Goal: Book appointment/travel/reservation

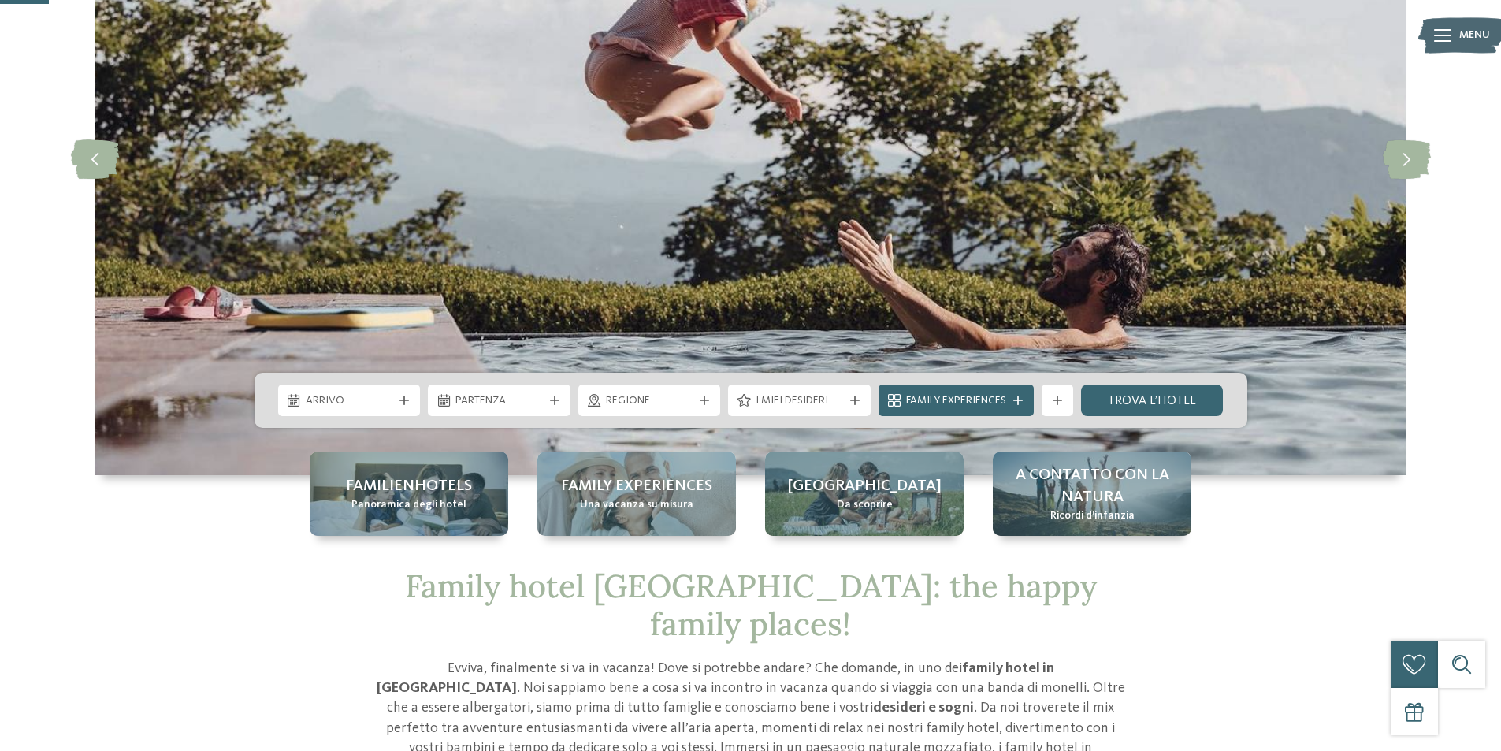
scroll to position [315, 0]
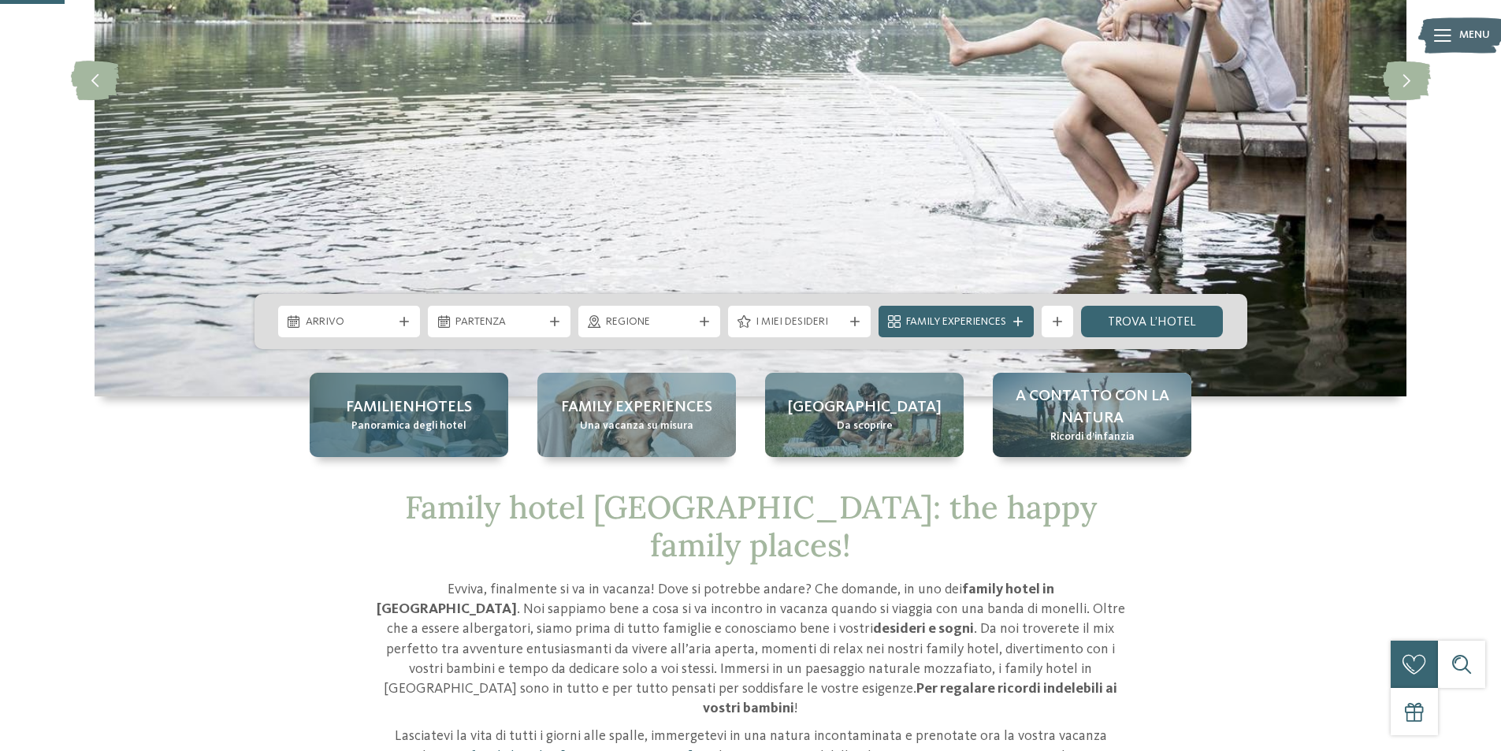
click at [418, 408] on span "Familienhotels" at bounding box center [409, 407] width 126 height 22
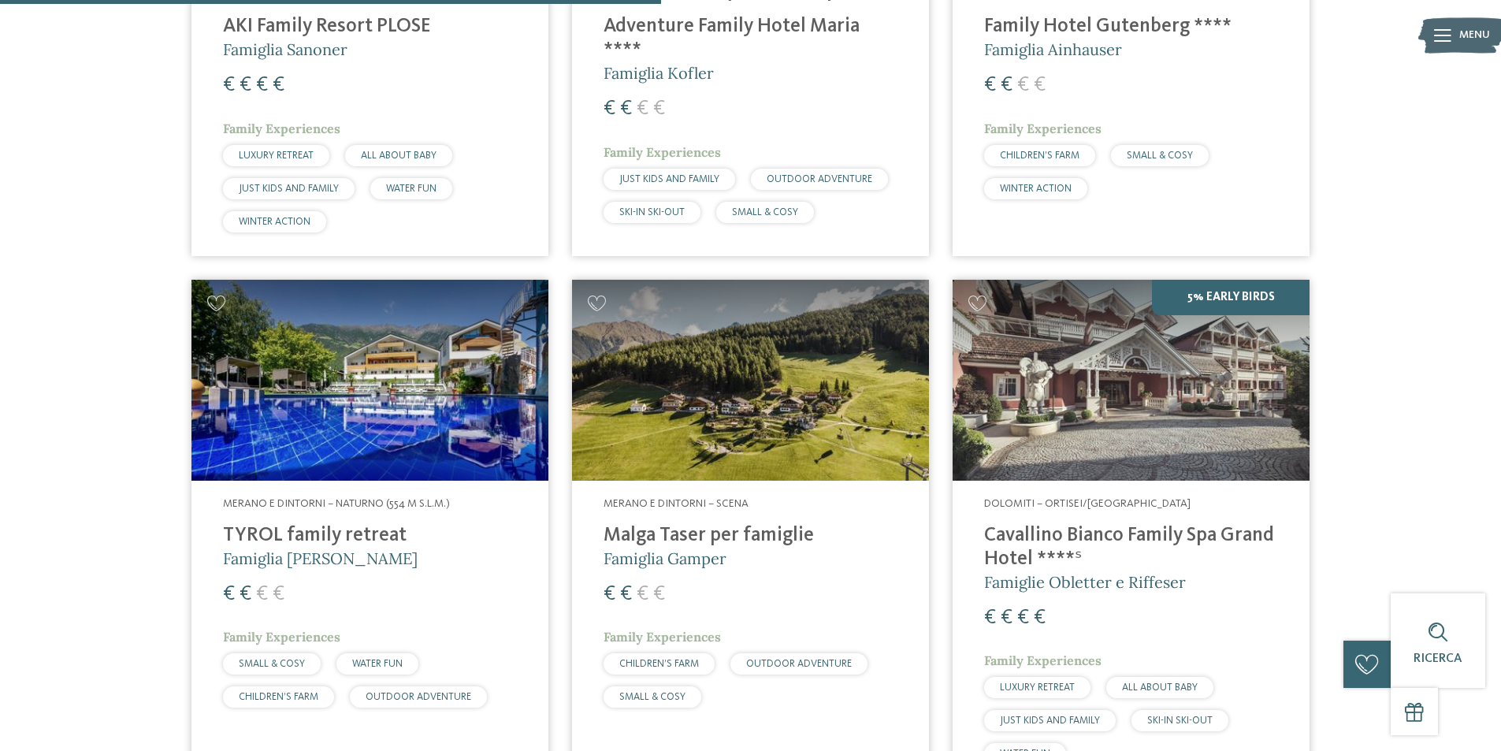
scroll to position [2364, 0]
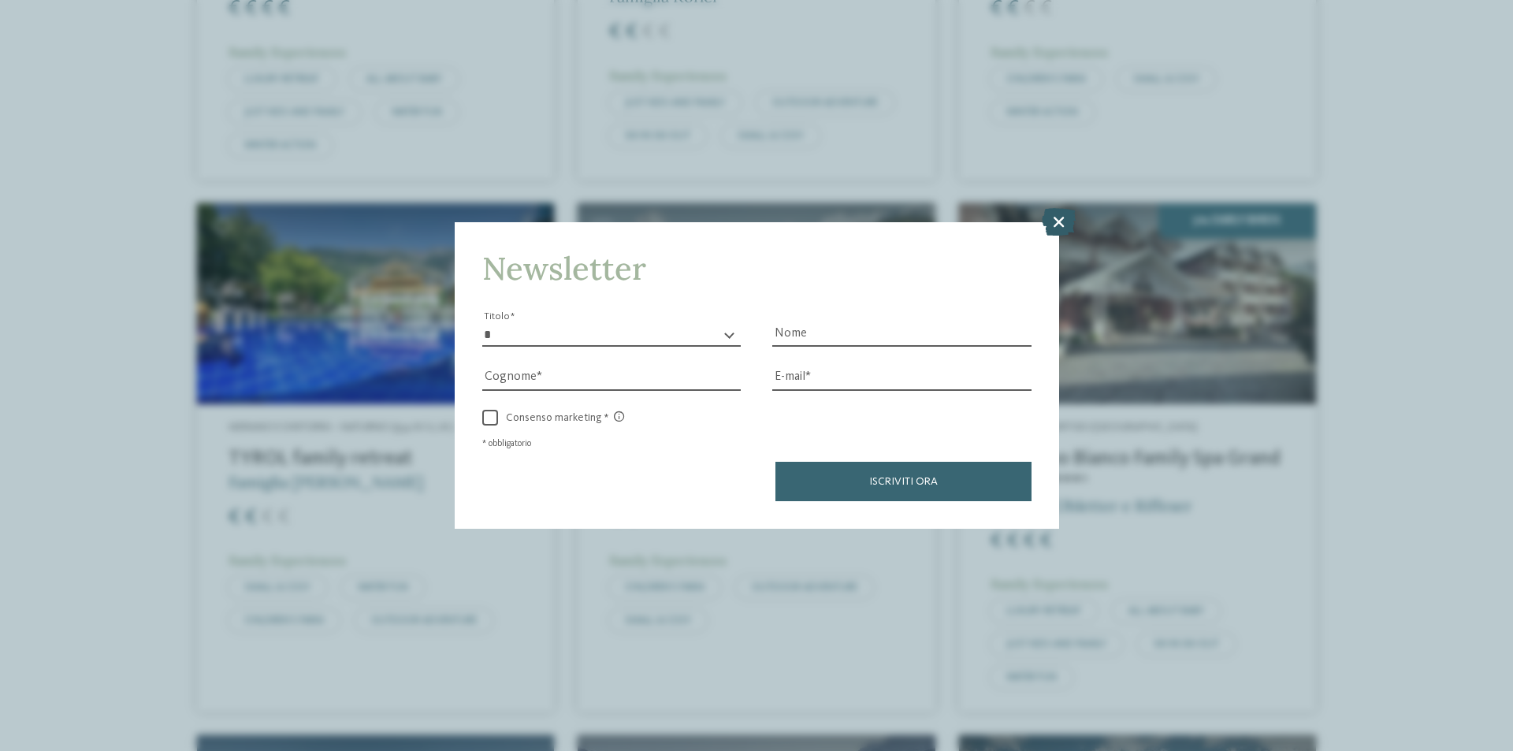
click at [1058, 221] on icon at bounding box center [1059, 222] width 34 height 28
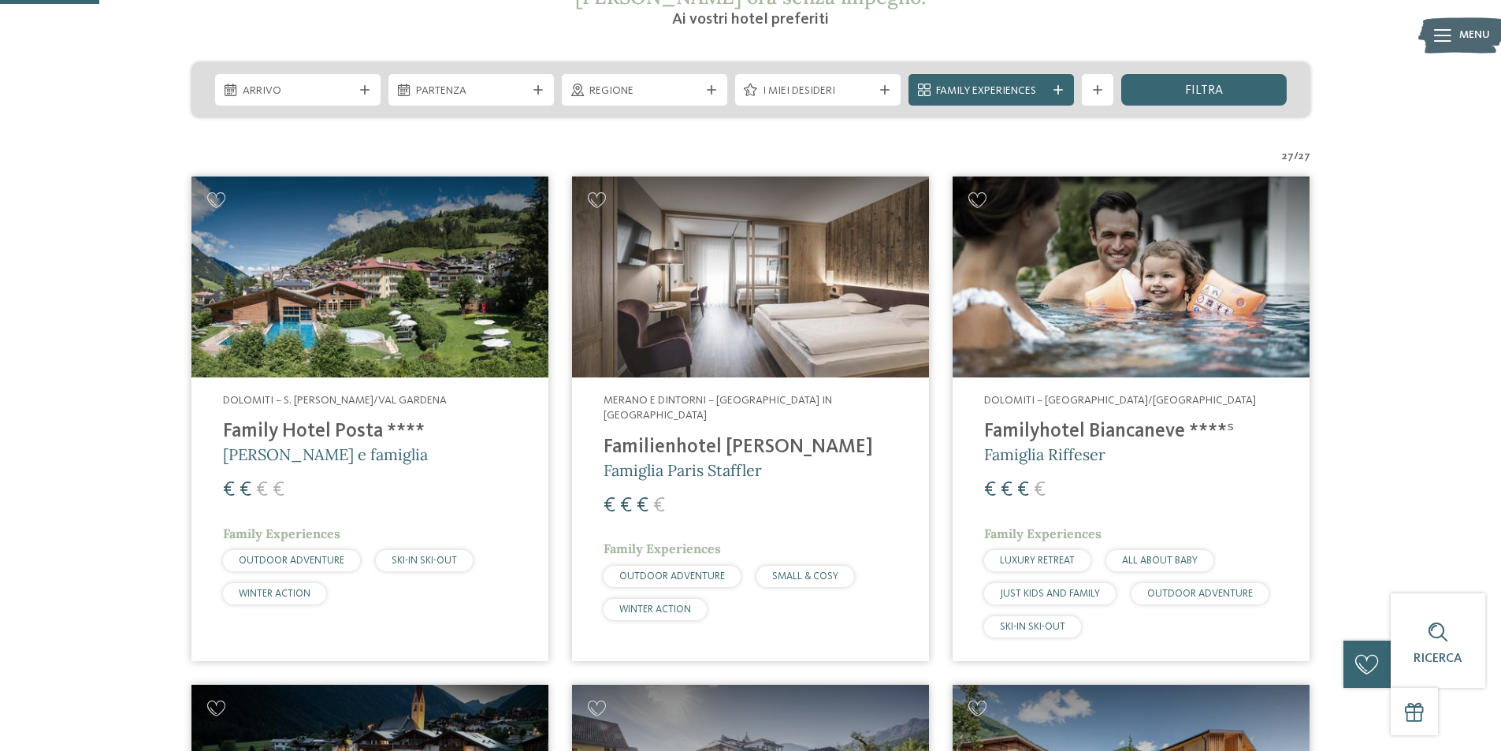
scroll to position [315, 0]
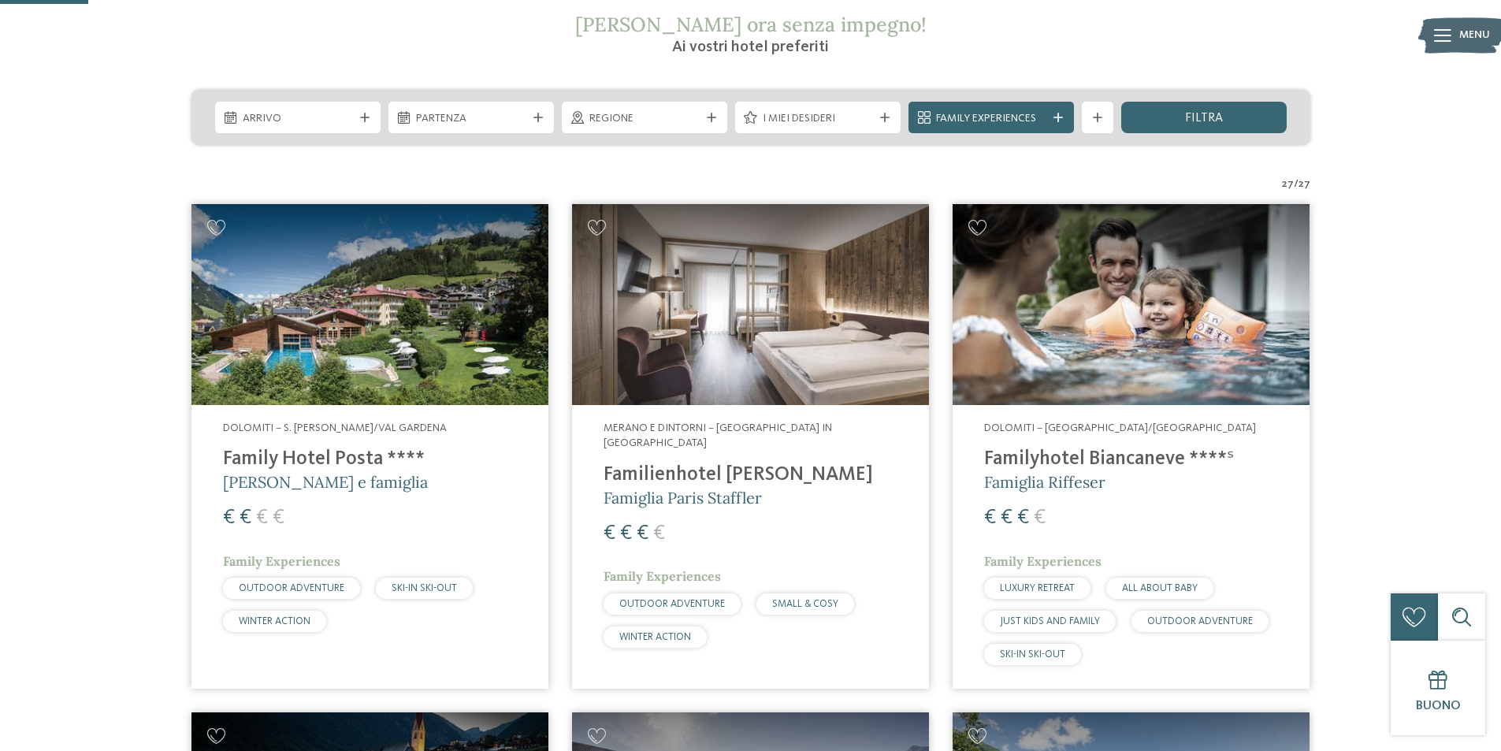
click at [741, 463] on h4 "Familienhotel [PERSON_NAME]" at bounding box center [751, 475] width 294 height 24
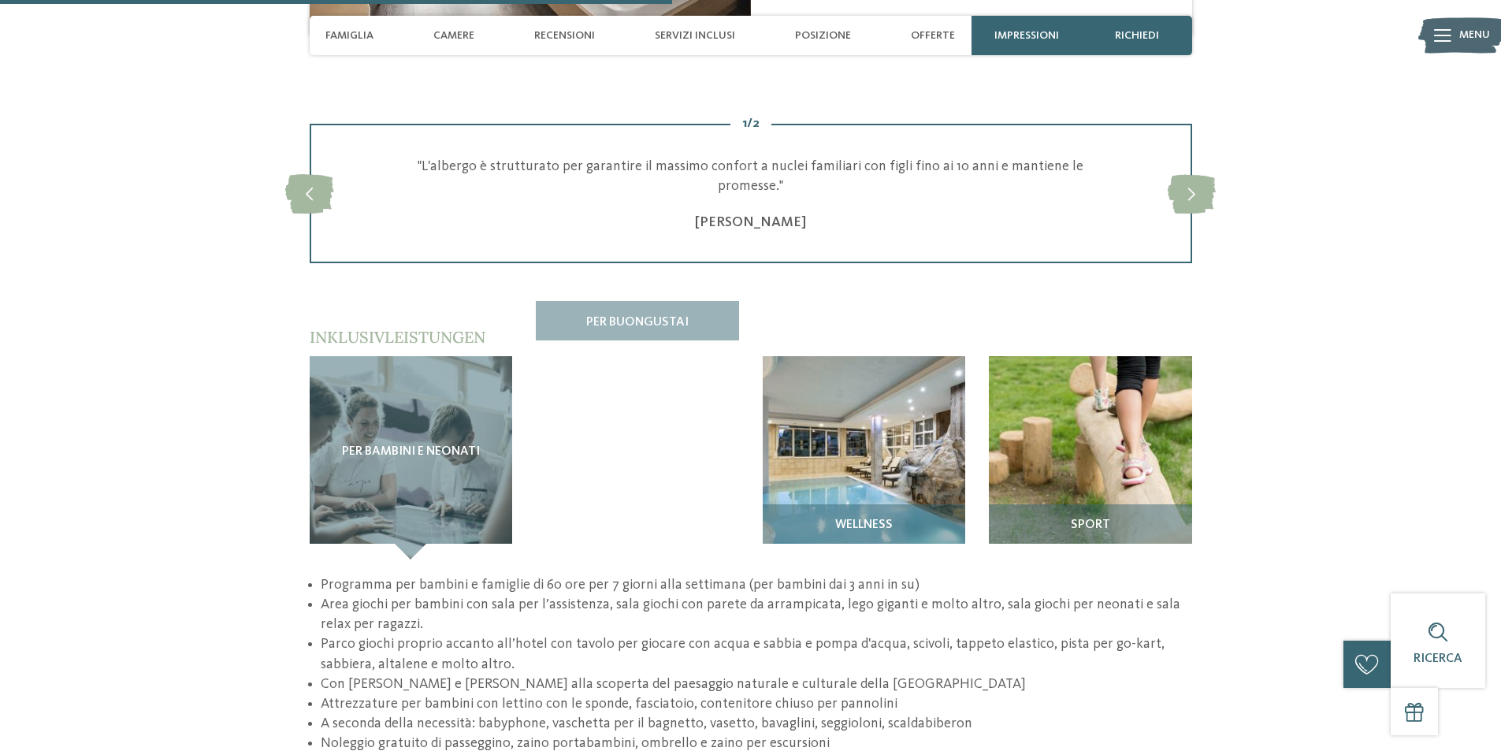
scroll to position [2364, 0]
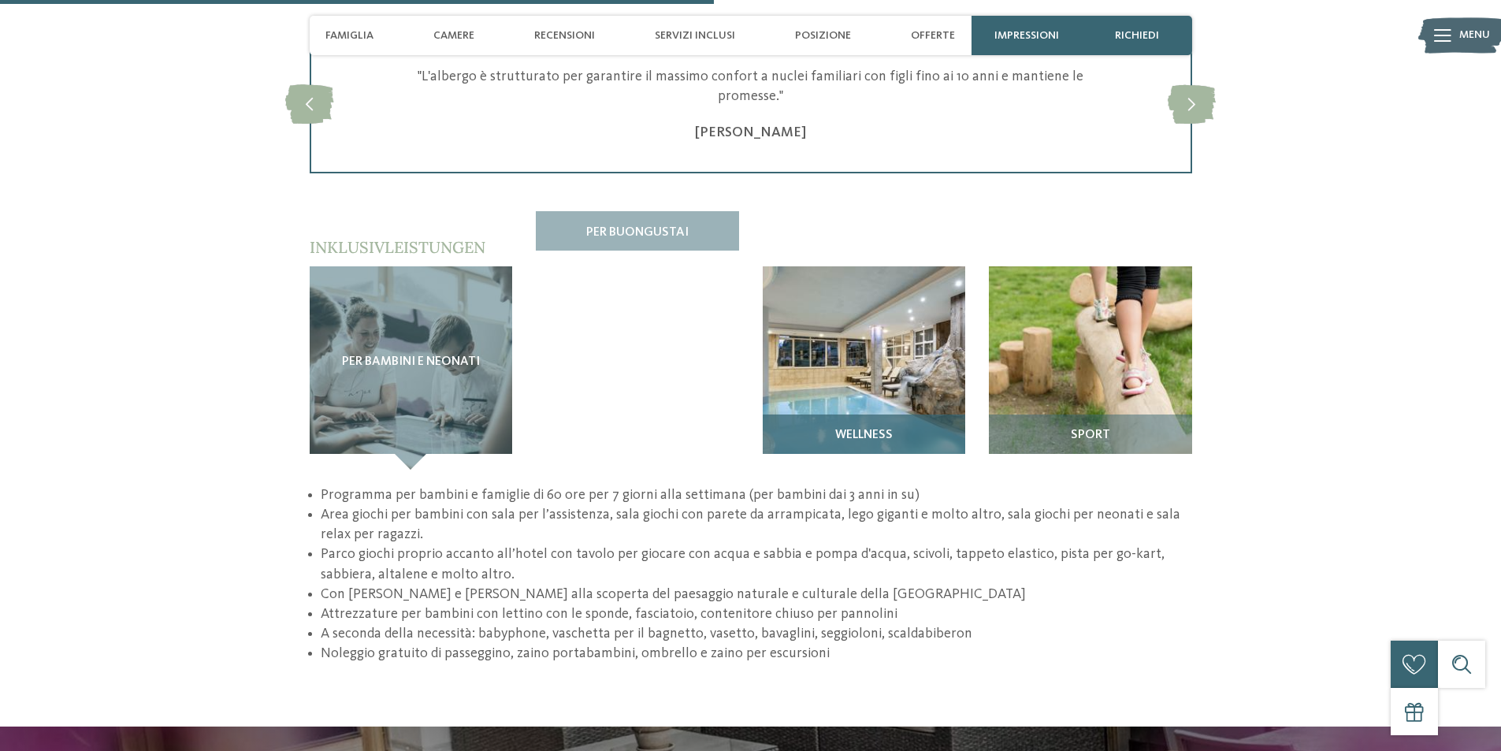
click at [850, 415] on div "Wellness" at bounding box center [864, 442] width 203 height 55
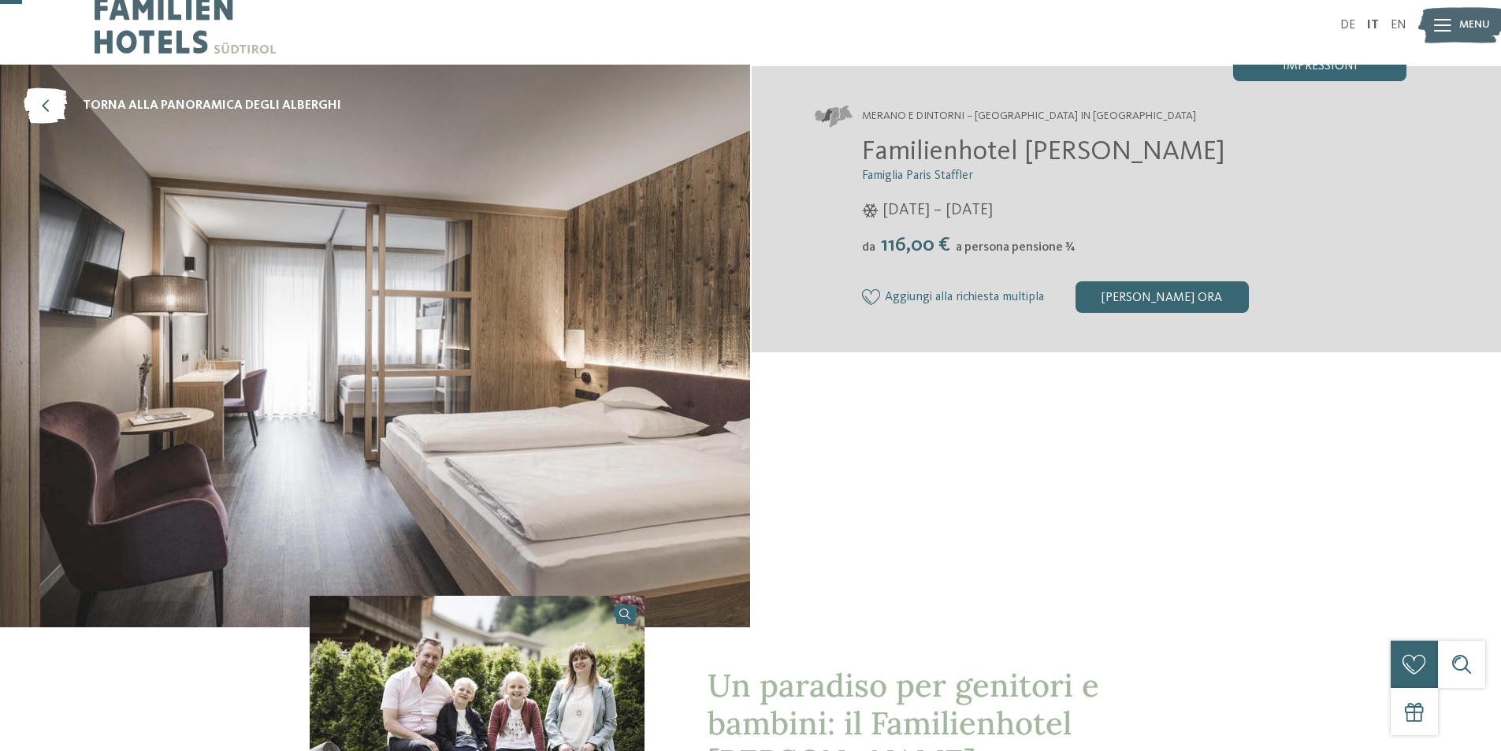
scroll to position [0, 0]
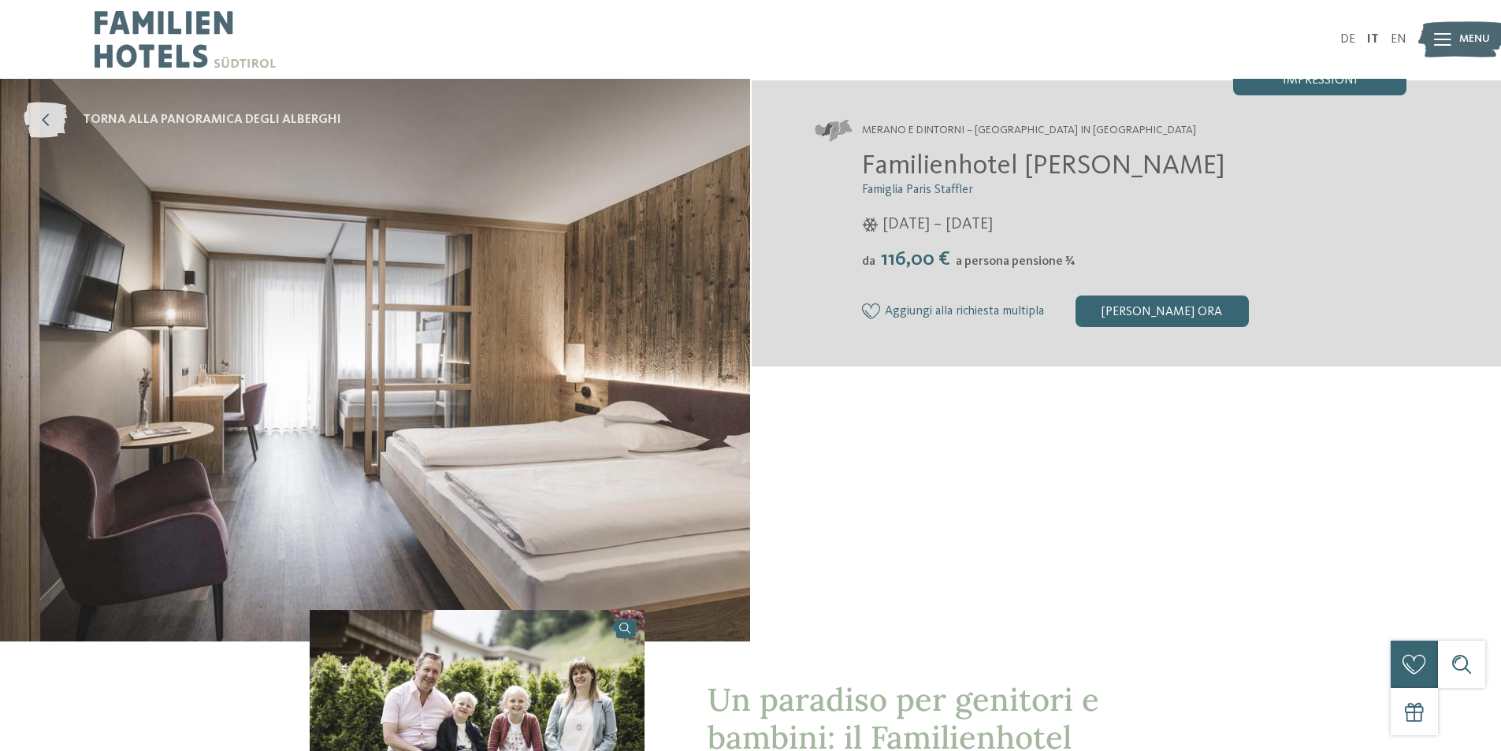
click at [35, 115] on icon at bounding box center [45, 119] width 43 height 35
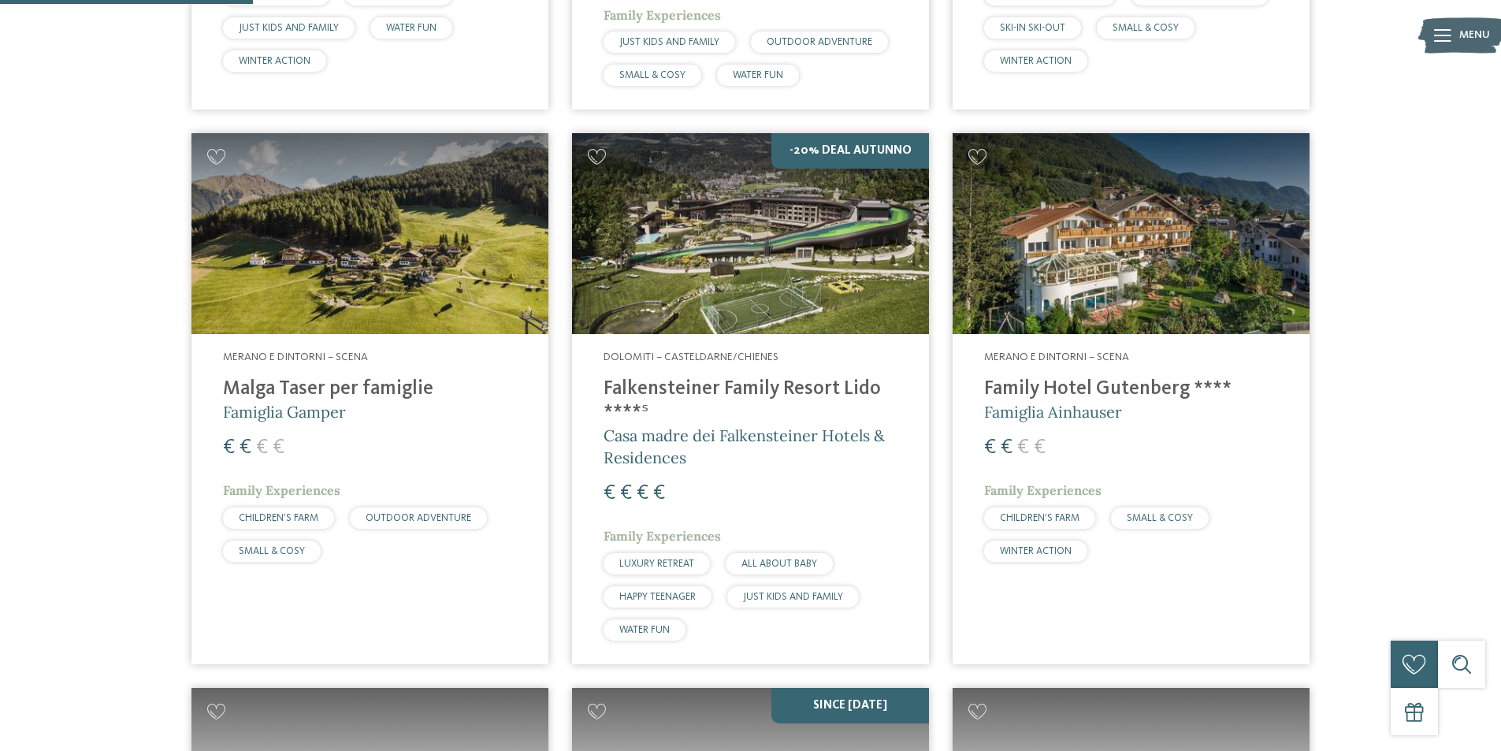
scroll to position [946, 0]
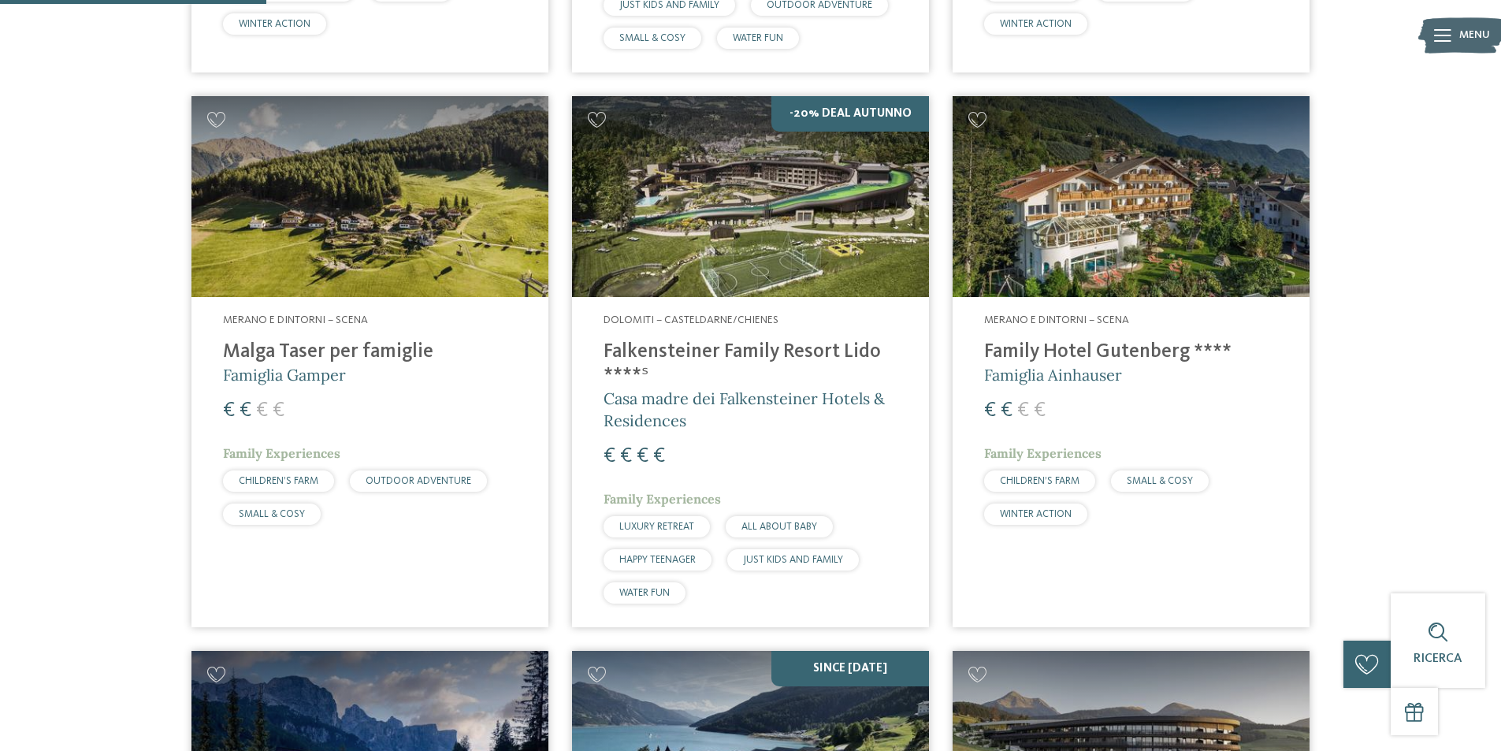
click at [1143, 341] on h4 "Family Hotel Gutenberg ****" at bounding box center [1131, 352] width 294 height 24
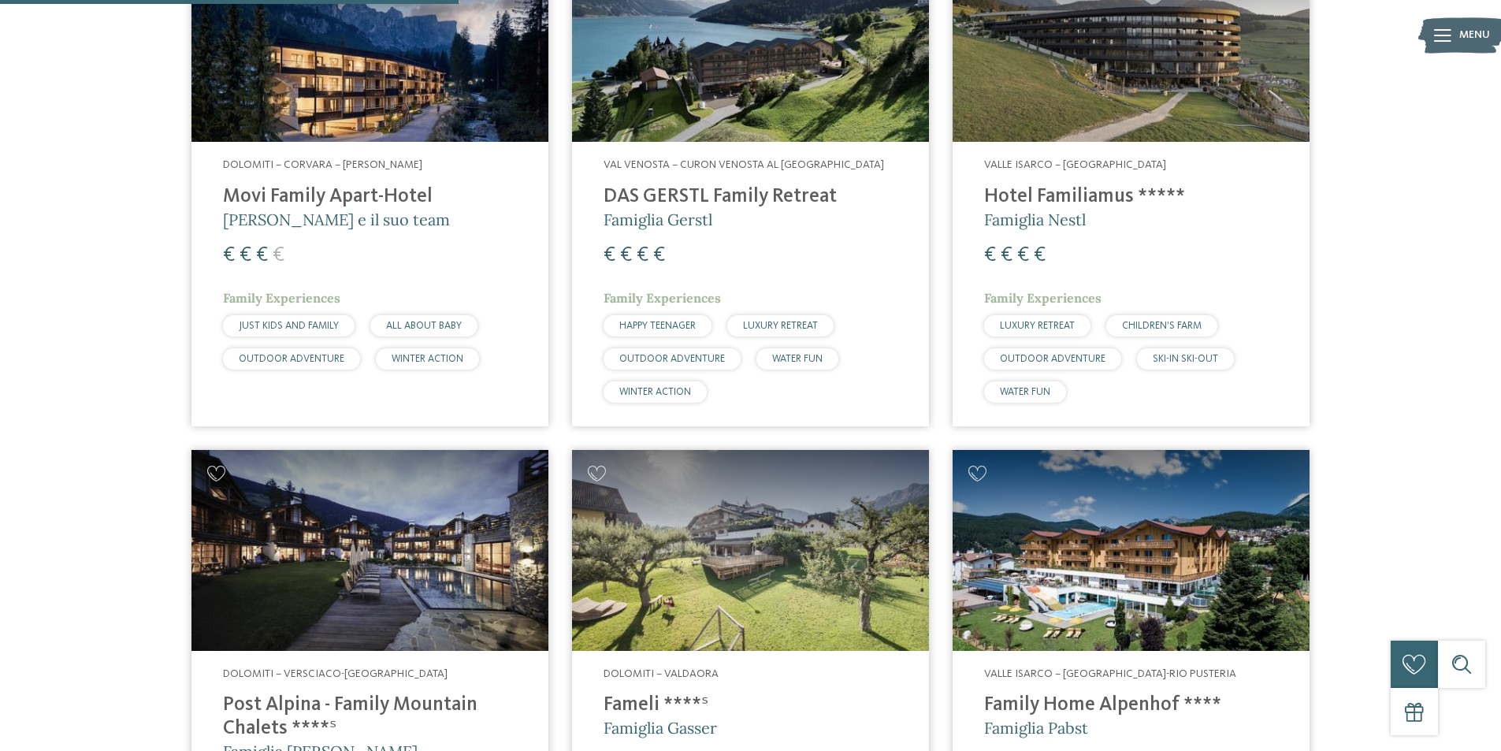
scroll to position [1576, 0]
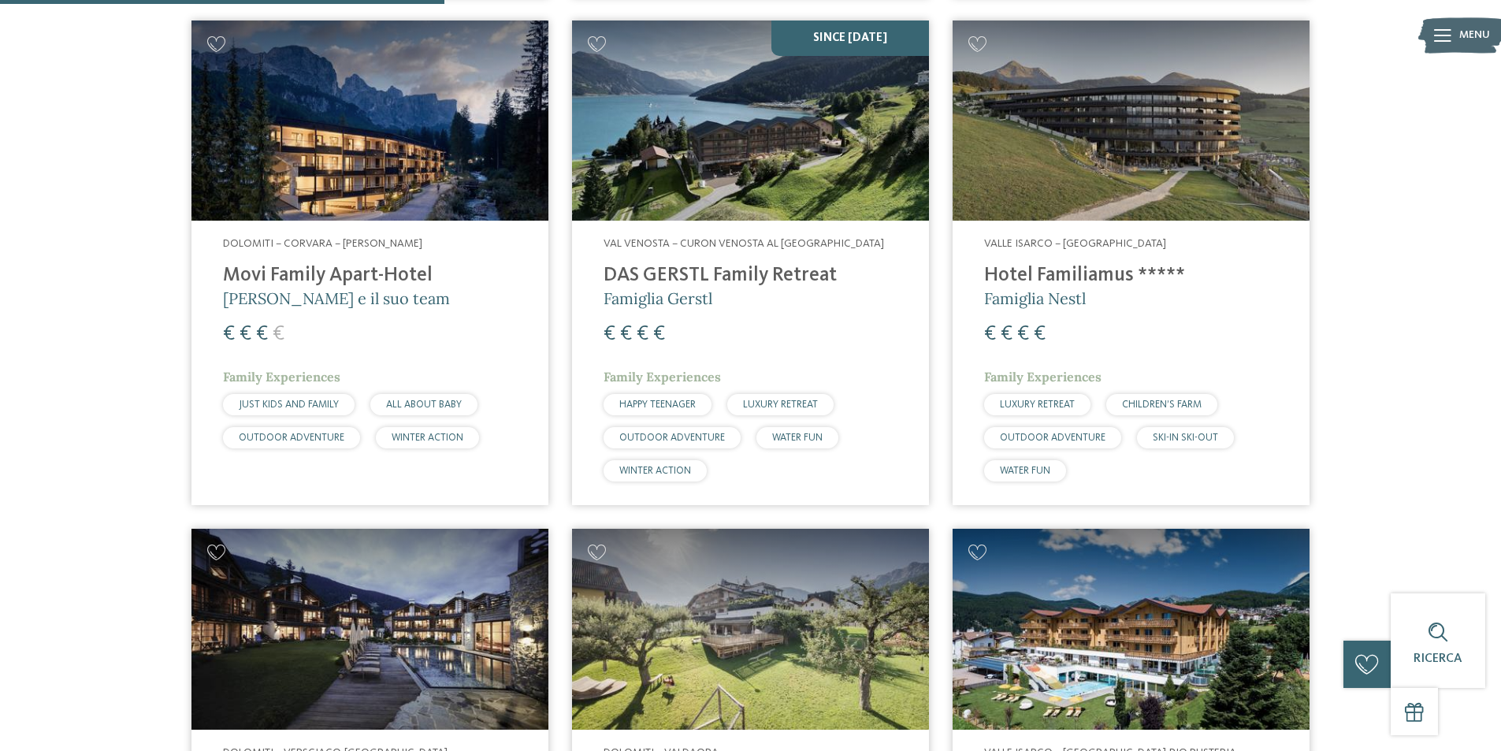
click at [1087, 266] on h4 "Hotel Familiamus *****" at bounding box center [1131, 276] width 294 height 24
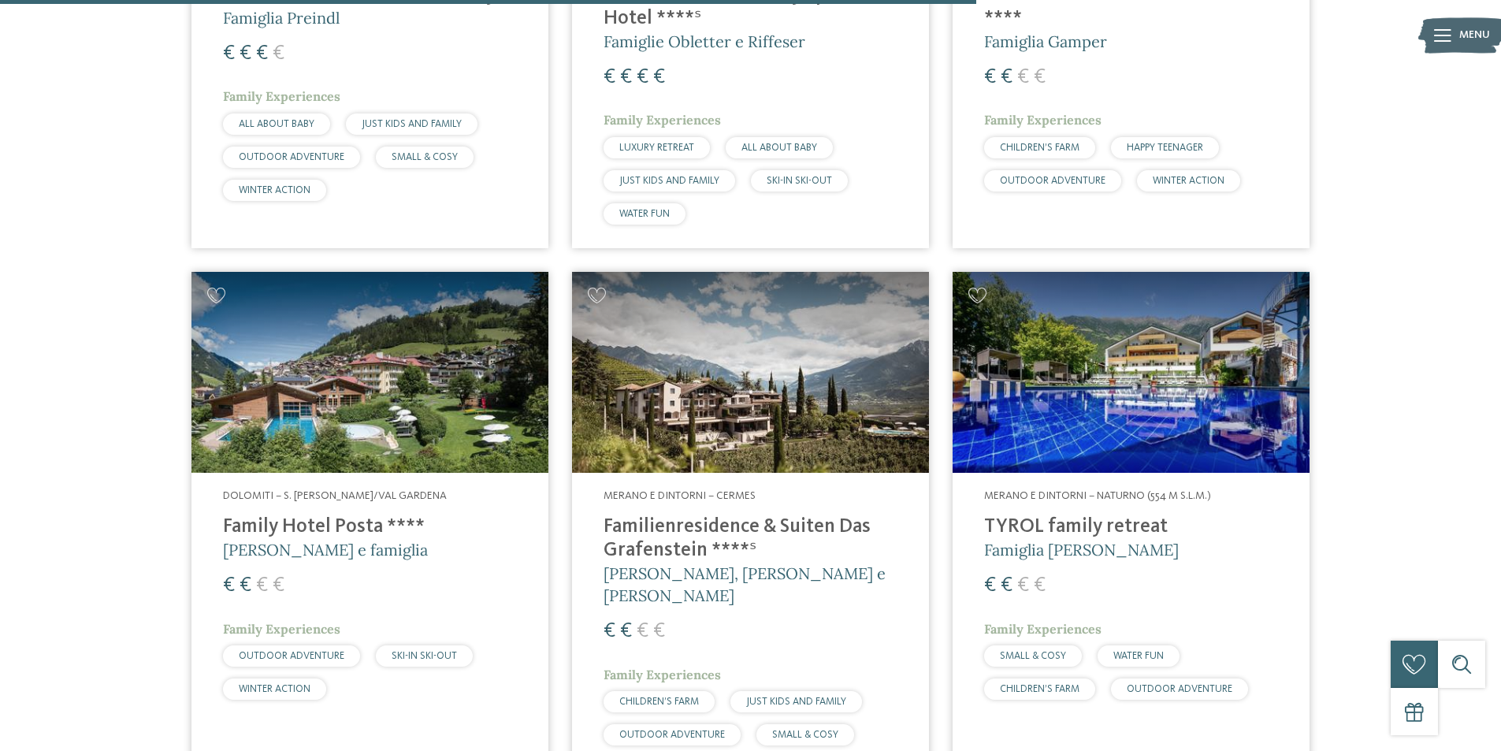
scroll to position [3468, 0]
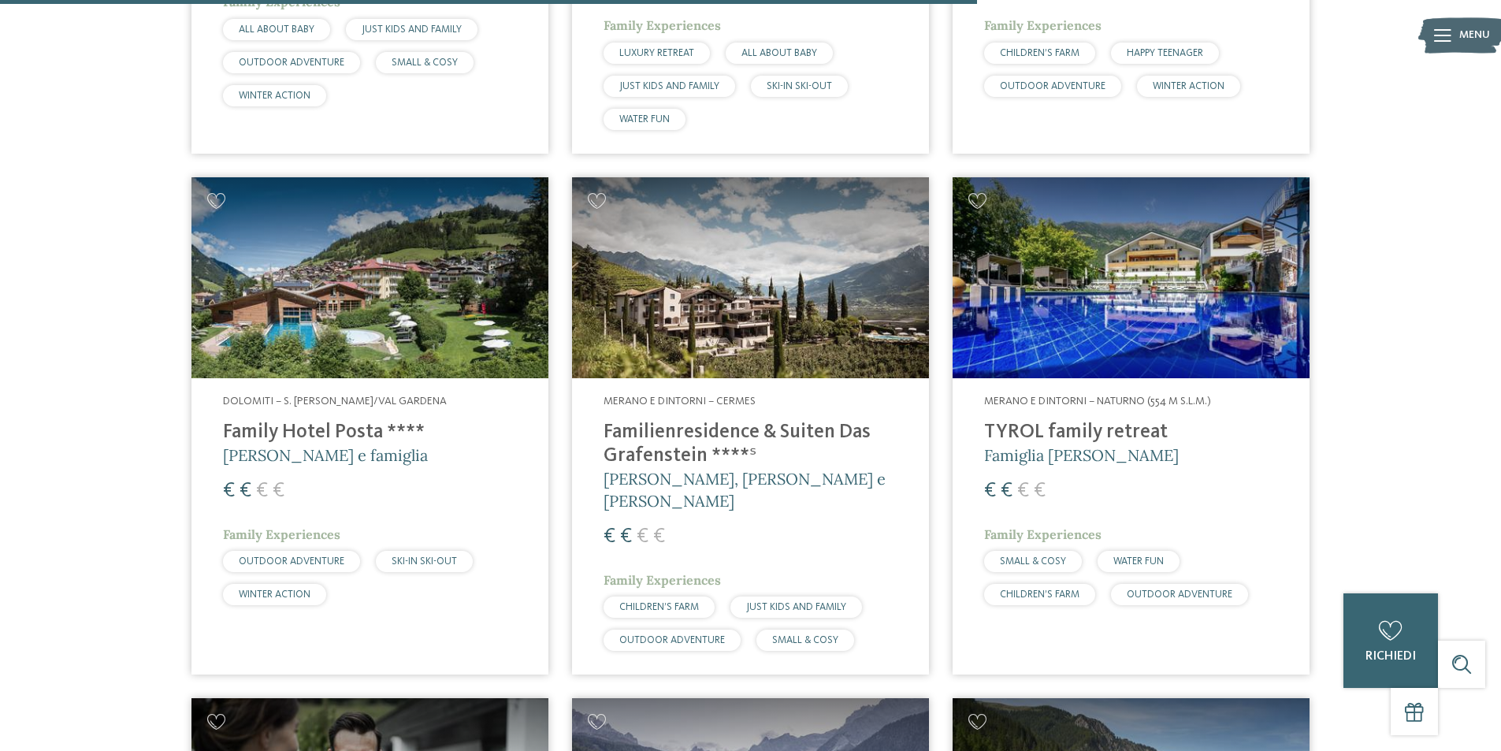
click at [1102, 421] on h4 "TYROL family retreat" at bounding box center [1131, 433] width 294 height 24
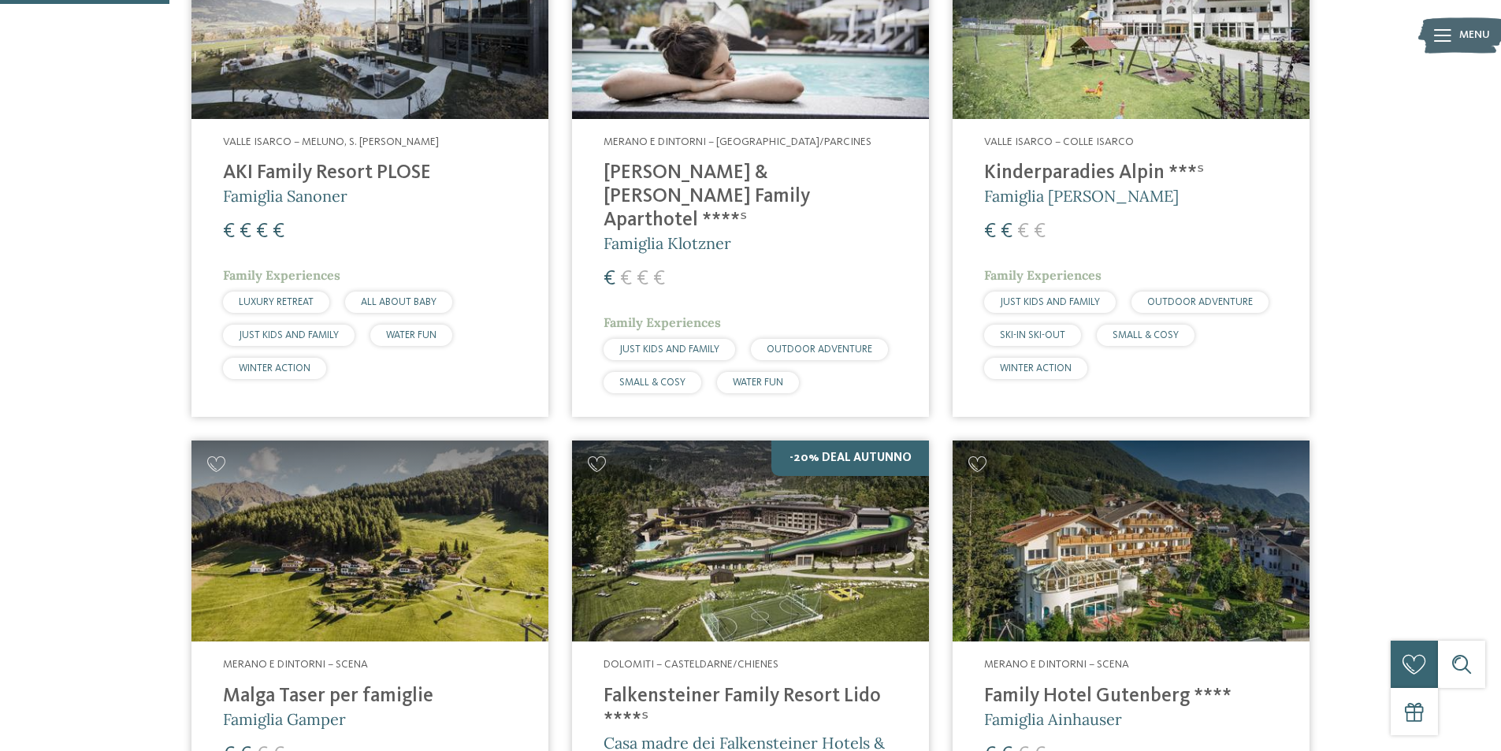
scroll to position [0, 0]
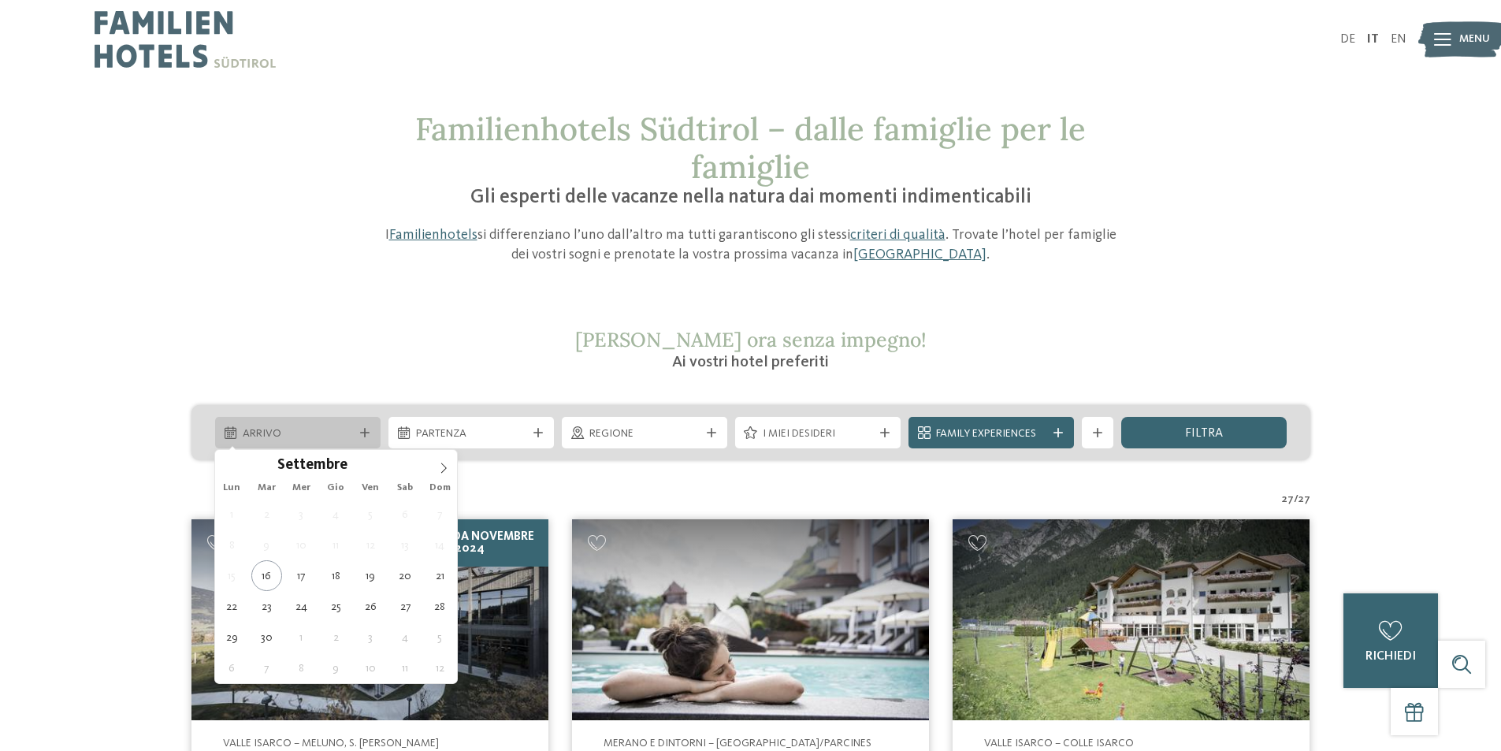
click at [301, 433] on span "Arrivo" at bounding box center [298, 434] width 110 height 16
click at [385, 463] on input "****" at bounding box center [374, 464] width 52 height 17
type input "****"
click at [389, 462] on span at bounding box center [394, 460] width 11 height 9
click at [301, 472] on span "Settembre" at bounding box center [312, 466] width 70 height 15
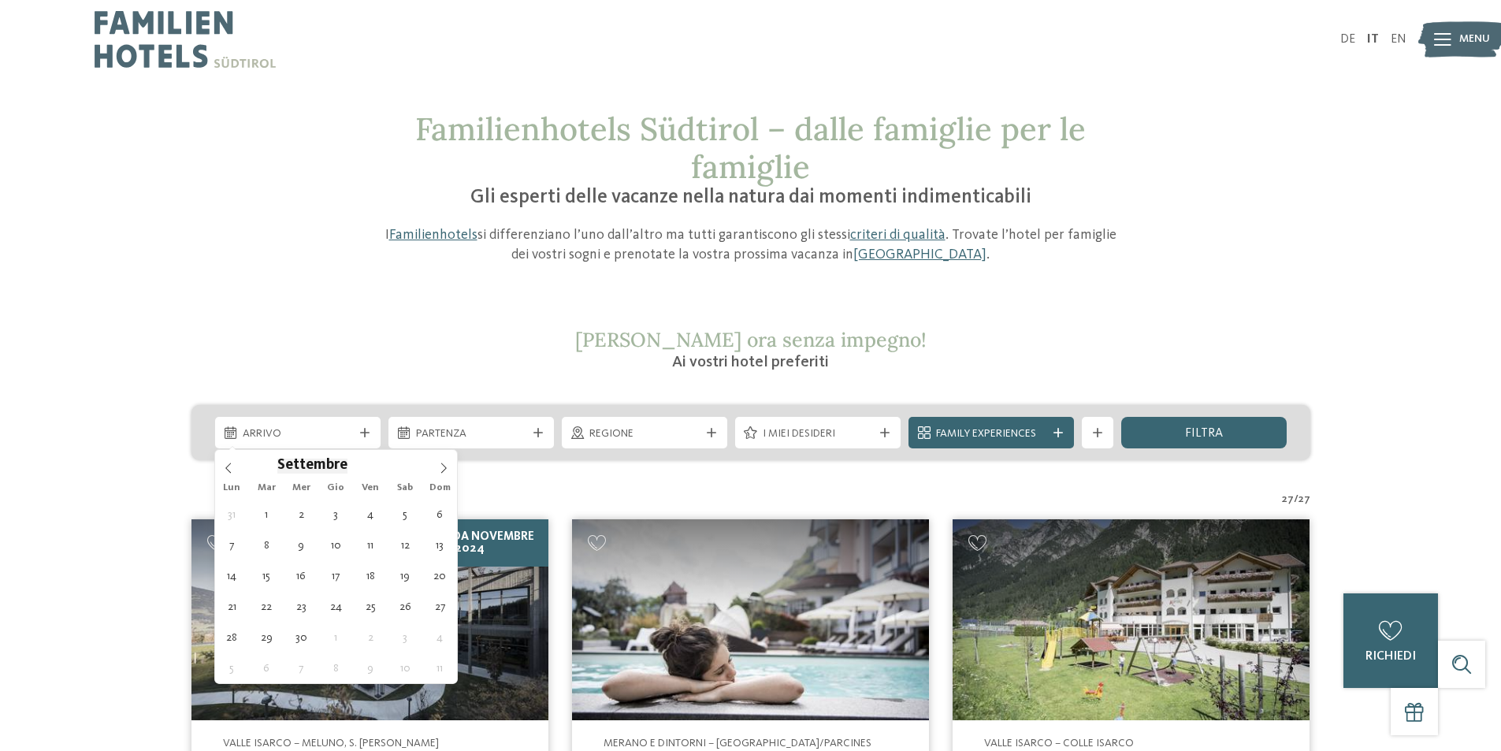
click at [292, 467] on span "Settembre" at bounding box center [312, 466] width 70 height 15
click at [307, 459] on span "Settembre" at bounding box center [312, 466] width 70 height 15
click at [305, 463] on span "Settembre" at bounding box center [312, 466] width 70 height 15
click at [231, 468] on icon at bounding box center [228, 468] width 11 height 11
click at [232, 467] on icon at bounding box center [228, 468] width 11 height 11
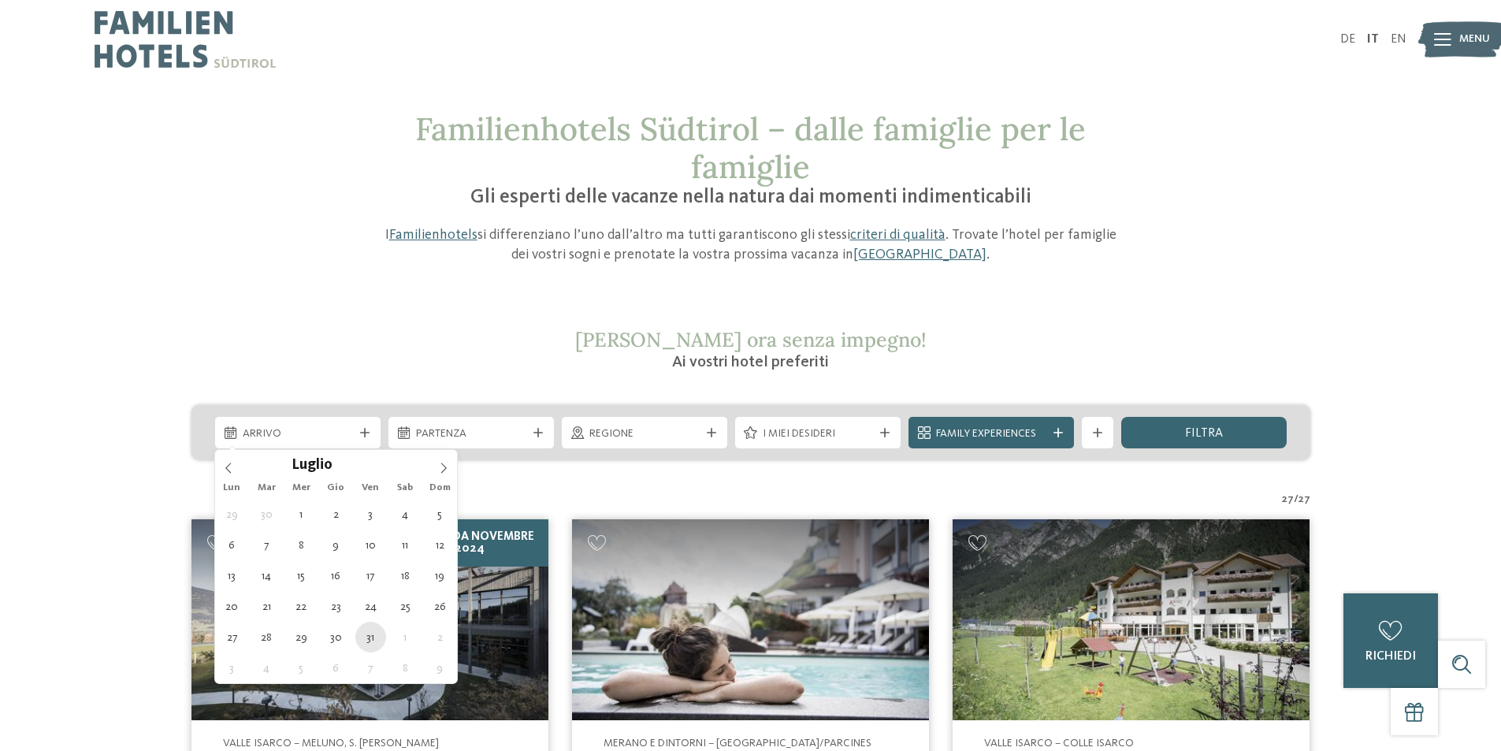
type div "31.07.2026"
type input "****"
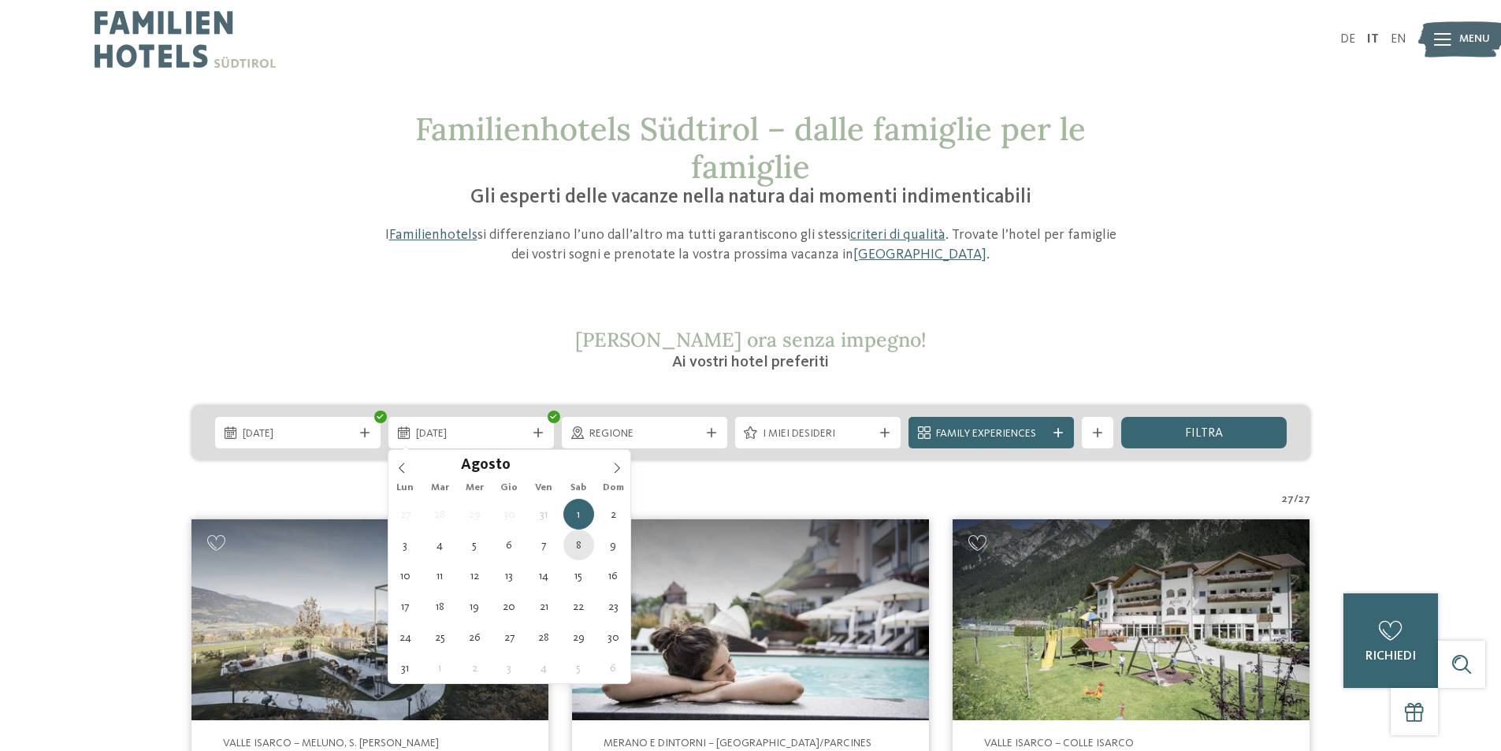
type div "08.08.2026"
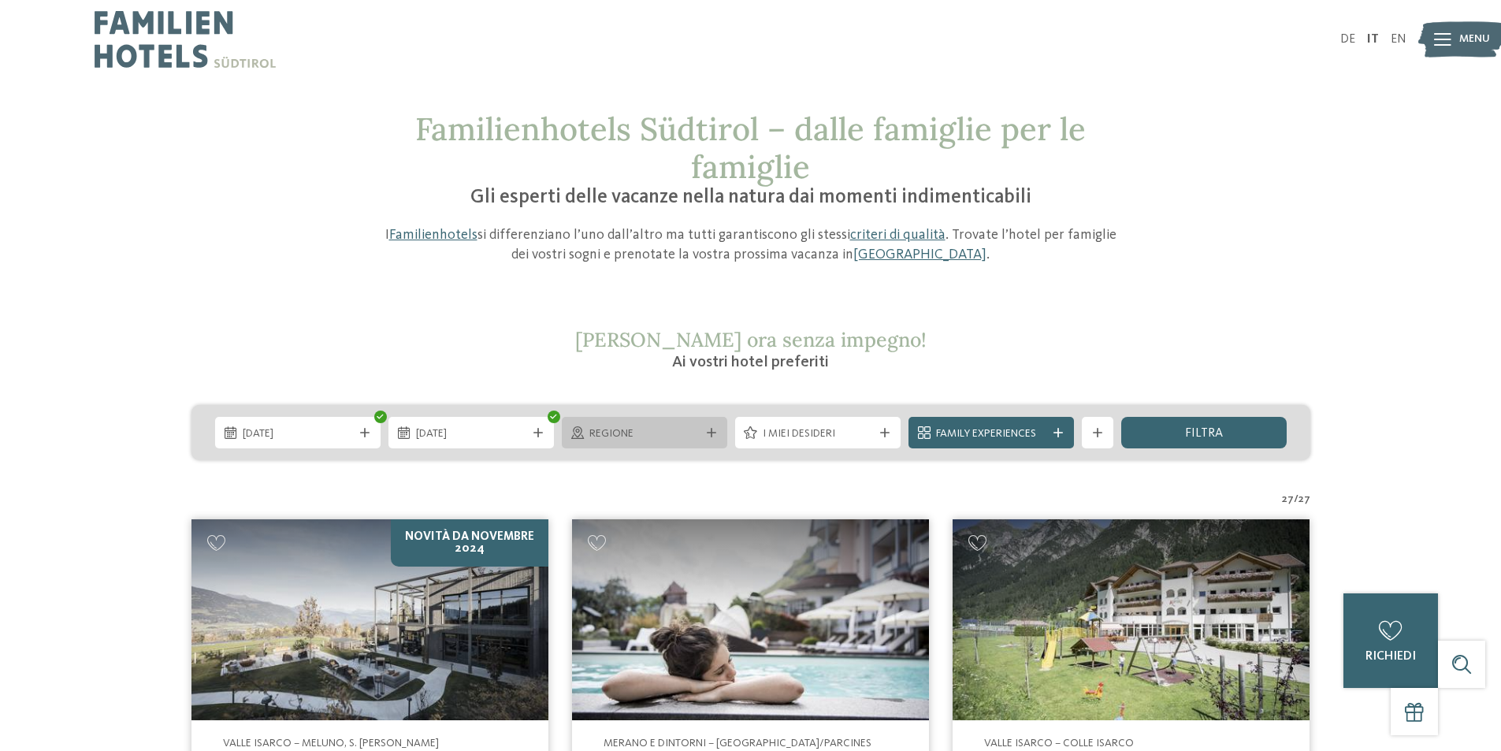
click at [661, 440] on span "Regione" at bounding box center [644, 434] width 110 height 16
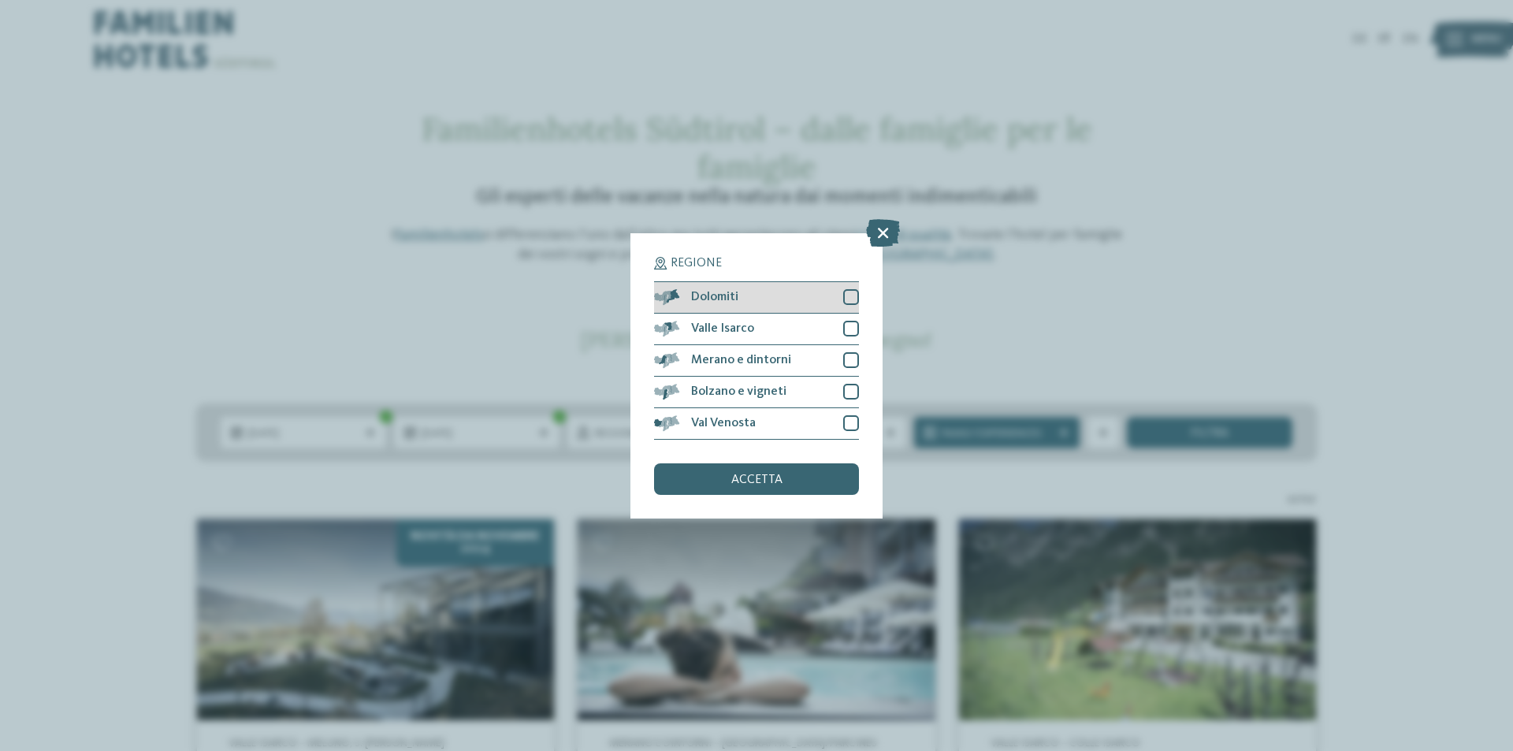
click at [850, 296] on div at bounding box center [851, 297] width 16 height 16
click at [848, 335] on div at bounding box center [851, 329] width 16 height 16
click at [851, 359] on div at bounding box center [851, 360] width 16 height 16
click at [846, 387] on div at bounding box center [851, 392] width 16 height 16
drag, startPoint x: 843, startPoint y: 418, endPoint x: 846, endPoint y: 443, distance: 25.4
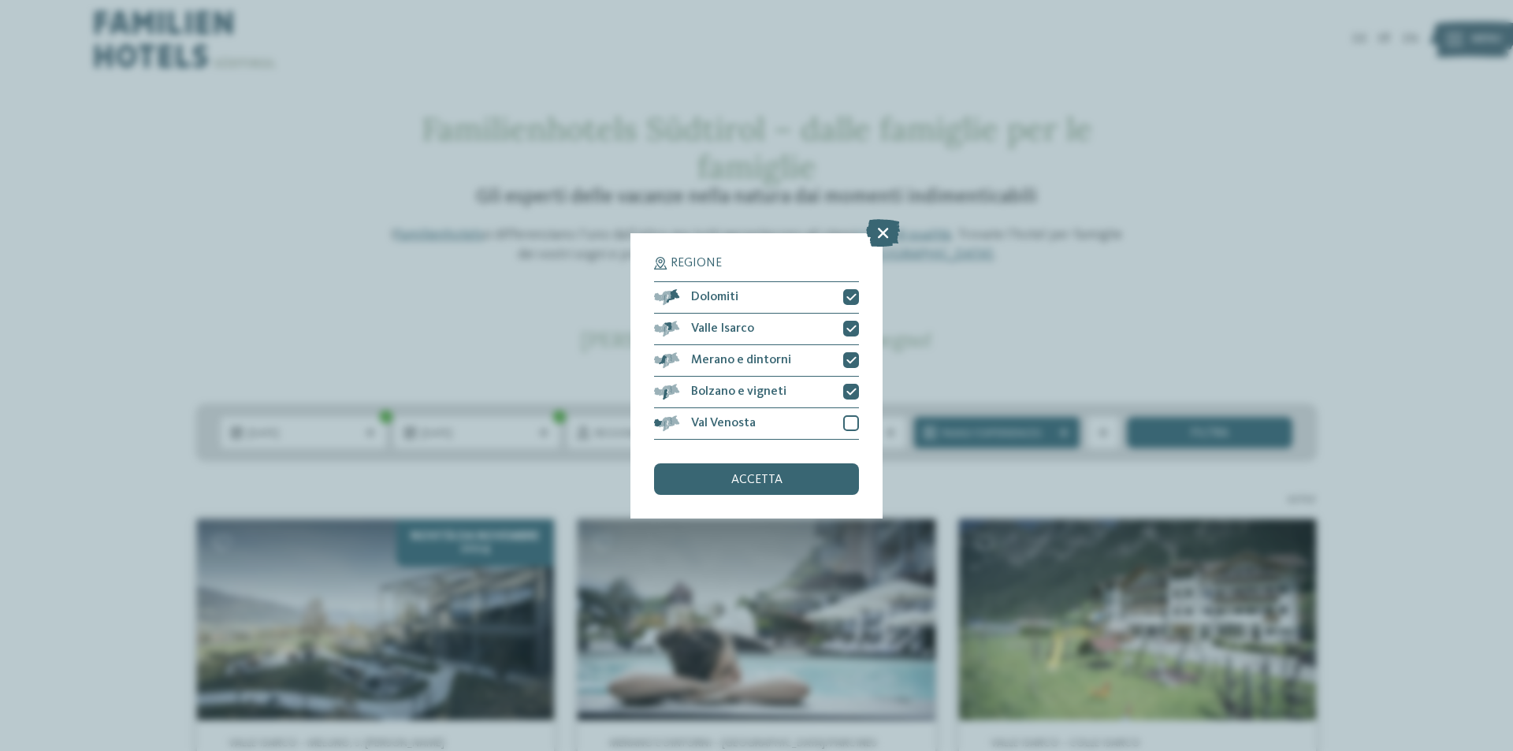
click at [843, 418] on div at bounding box center [851, 423] width 16 height 16
click at [814, 479] on div "accetta" at bounding box center [756, 479] width 205 height 32
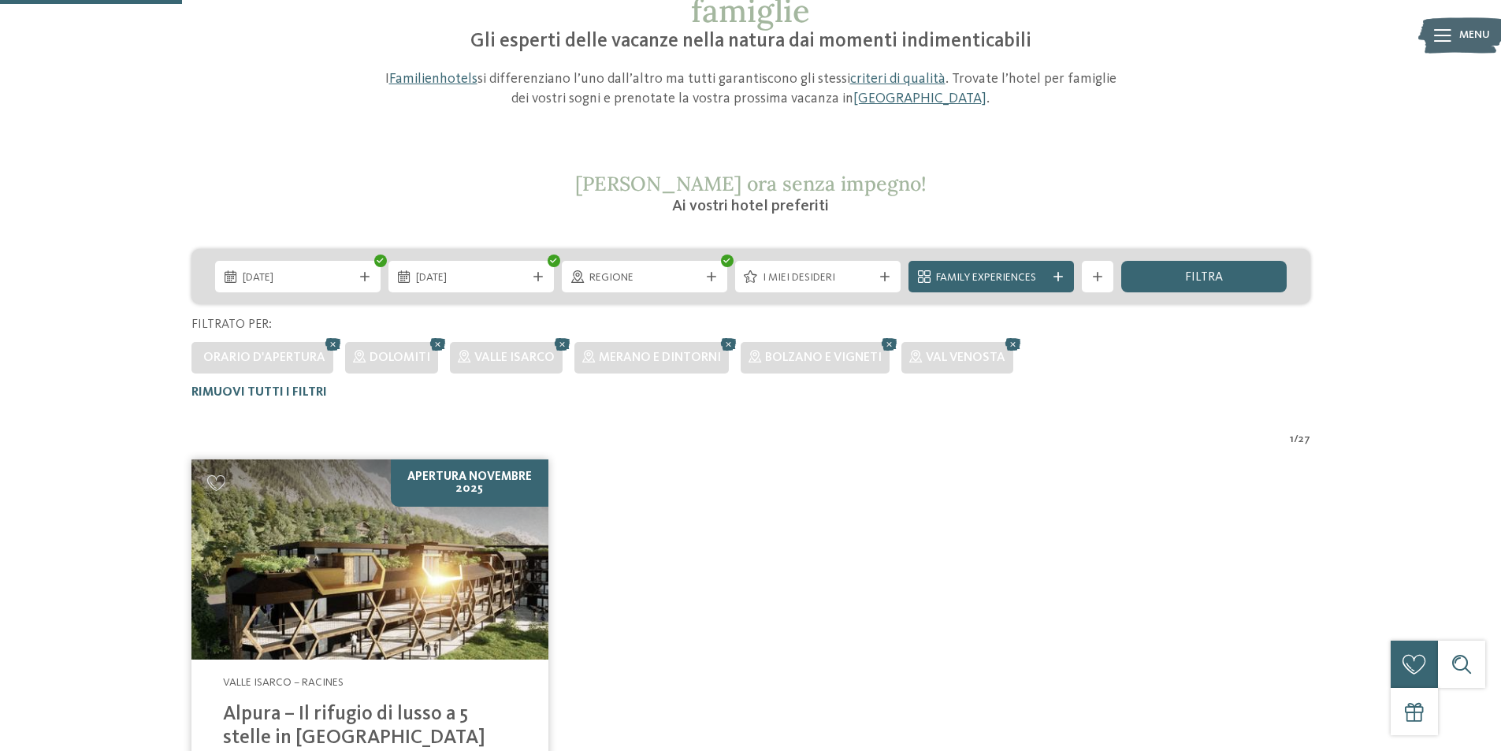
scroll to position [158, 0]
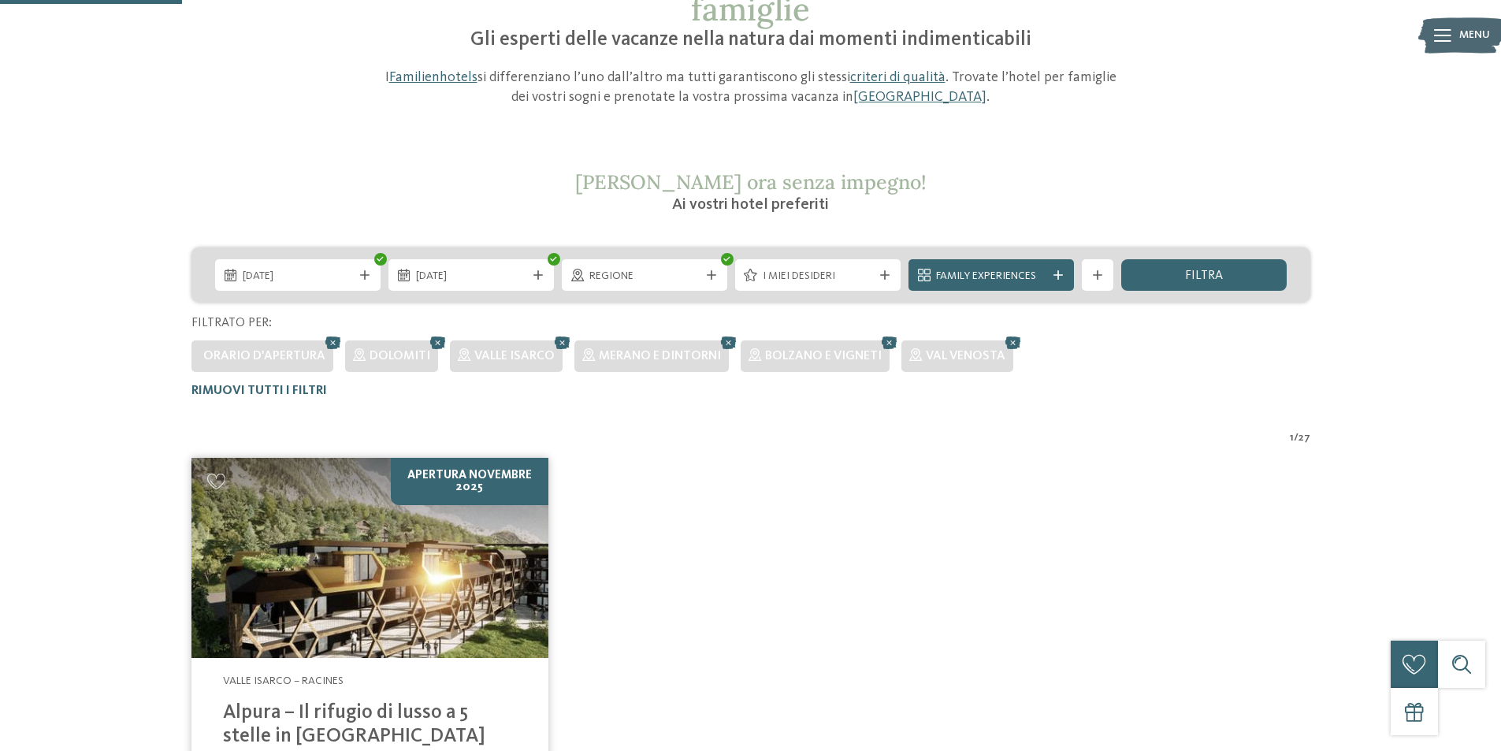
click at [1059, 277] on icon at bounding box center [1058, 274] width 9 height 9
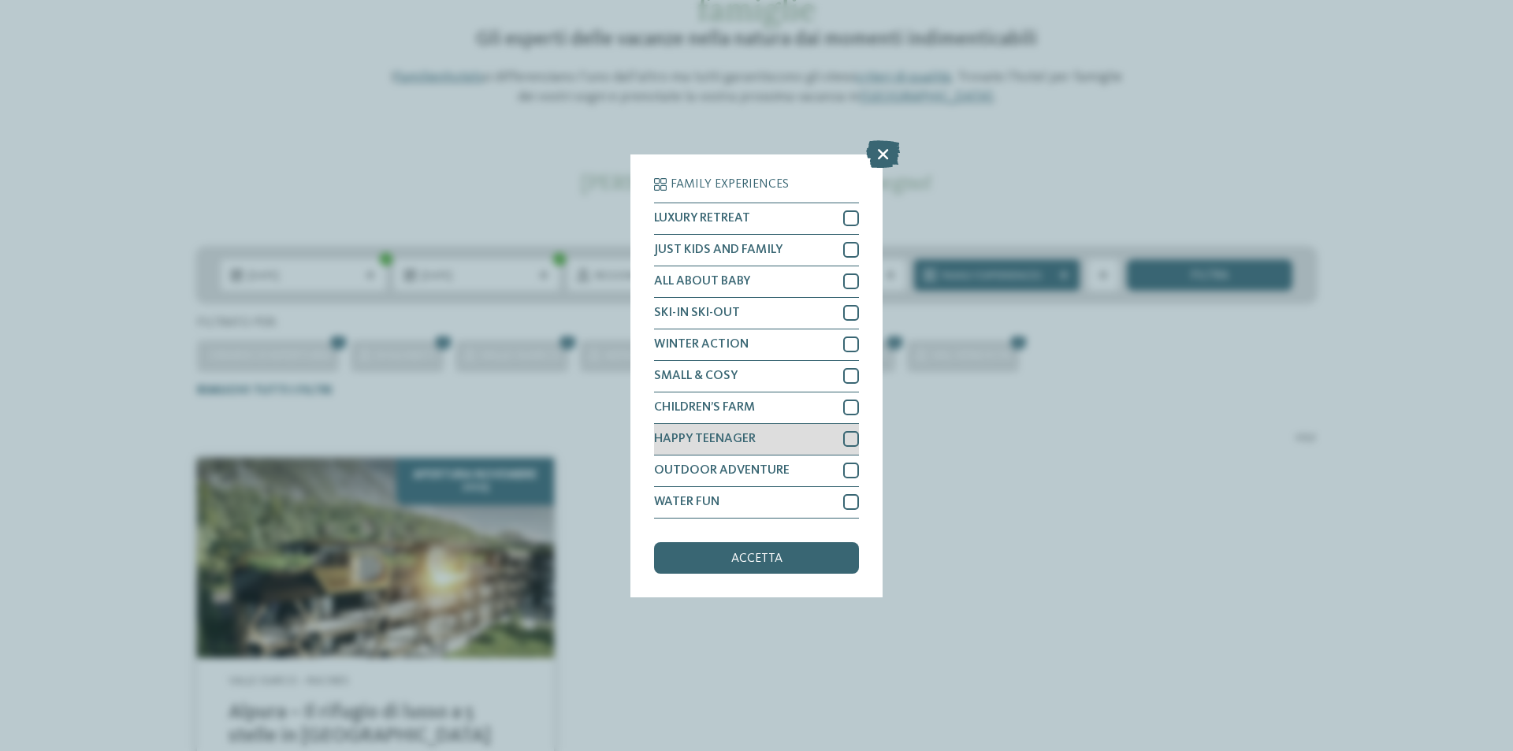
click at [850, 436] on div at bounding box center [851, 439] width 16 height 16
click at [847, 466] on div at bounding box center [851, 471] width 16 height 16
click at [843, 501] on div at bounding box center [851, 502] width 16 height 16
click at [742, 553] on span "accetta" at bounding box center [756, 558] width 51 height 13
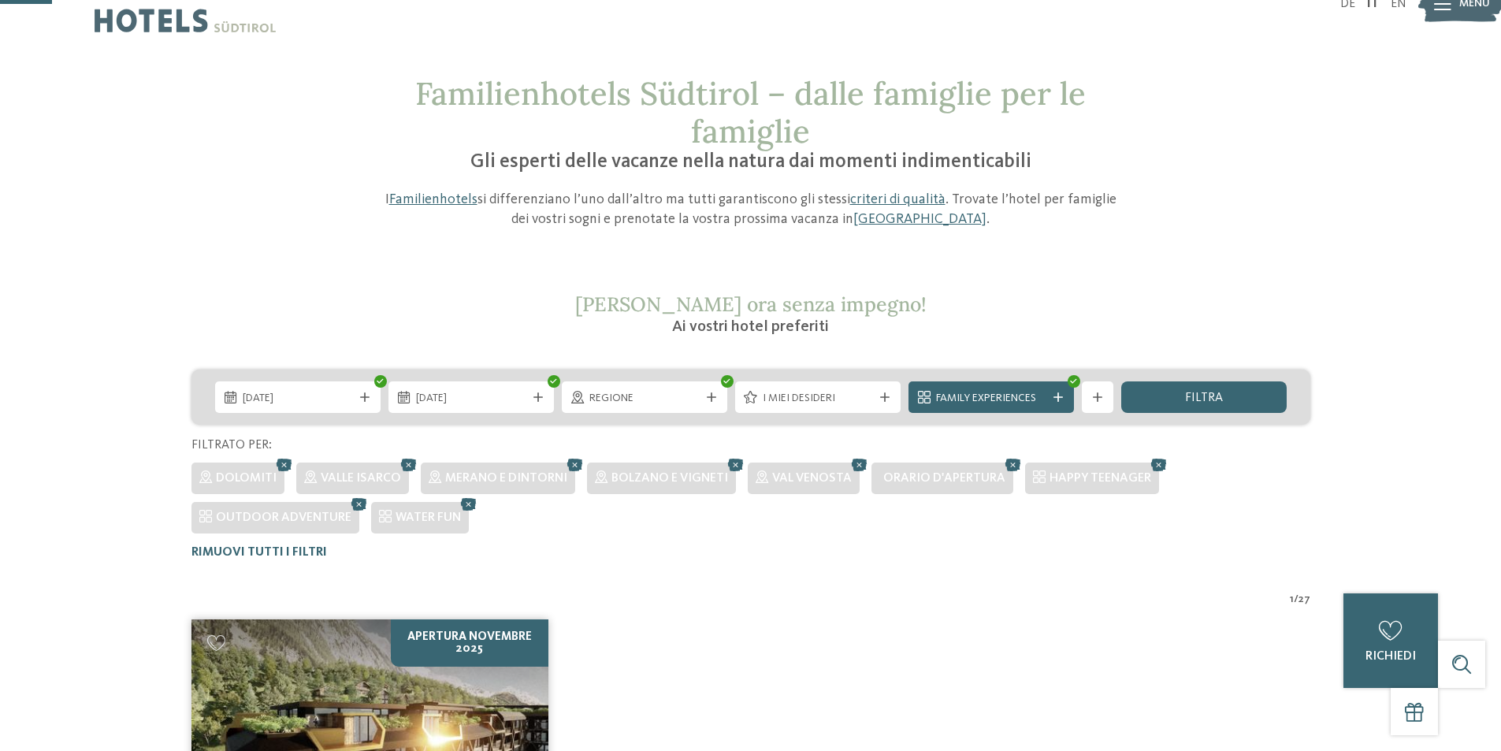
scroll to position [0, 0]
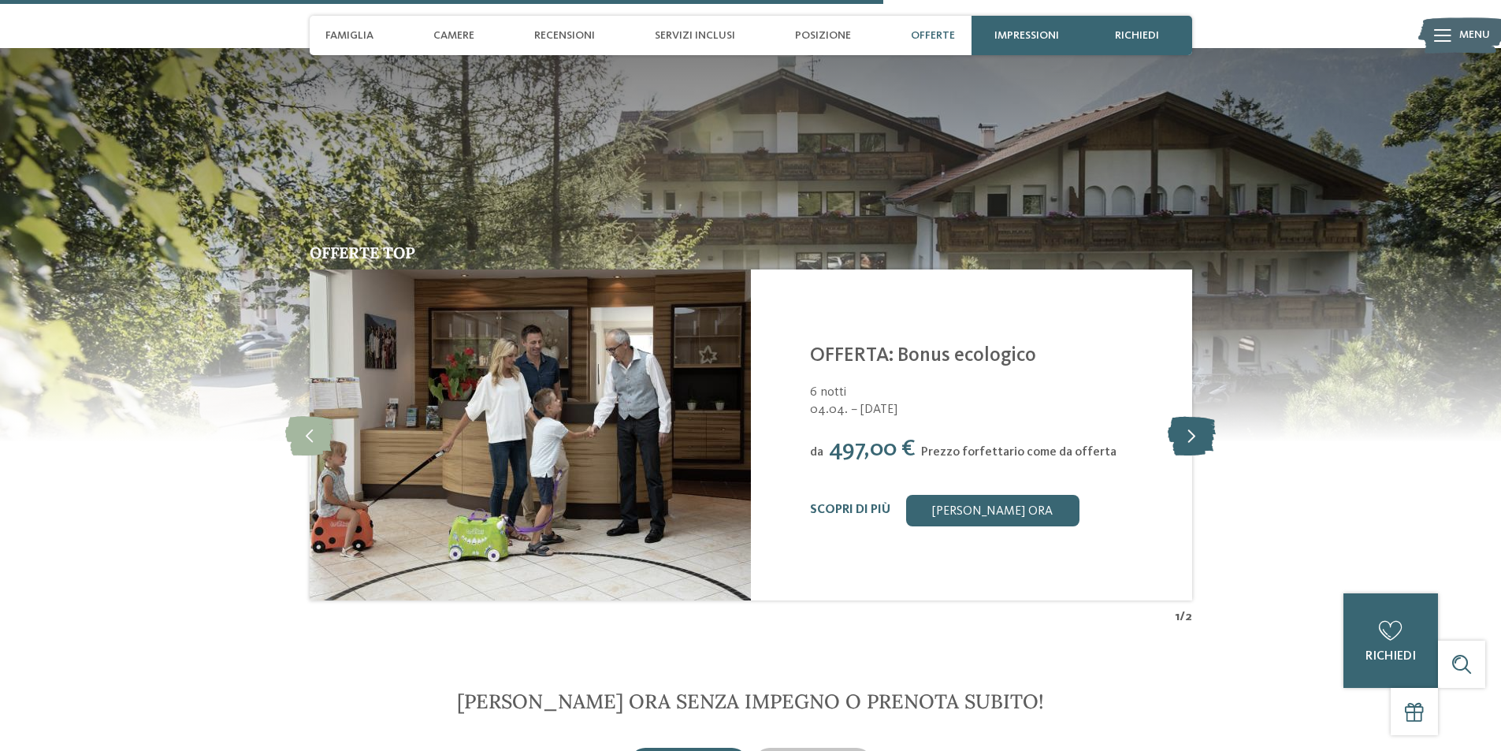
scroll to position [2758, 0]
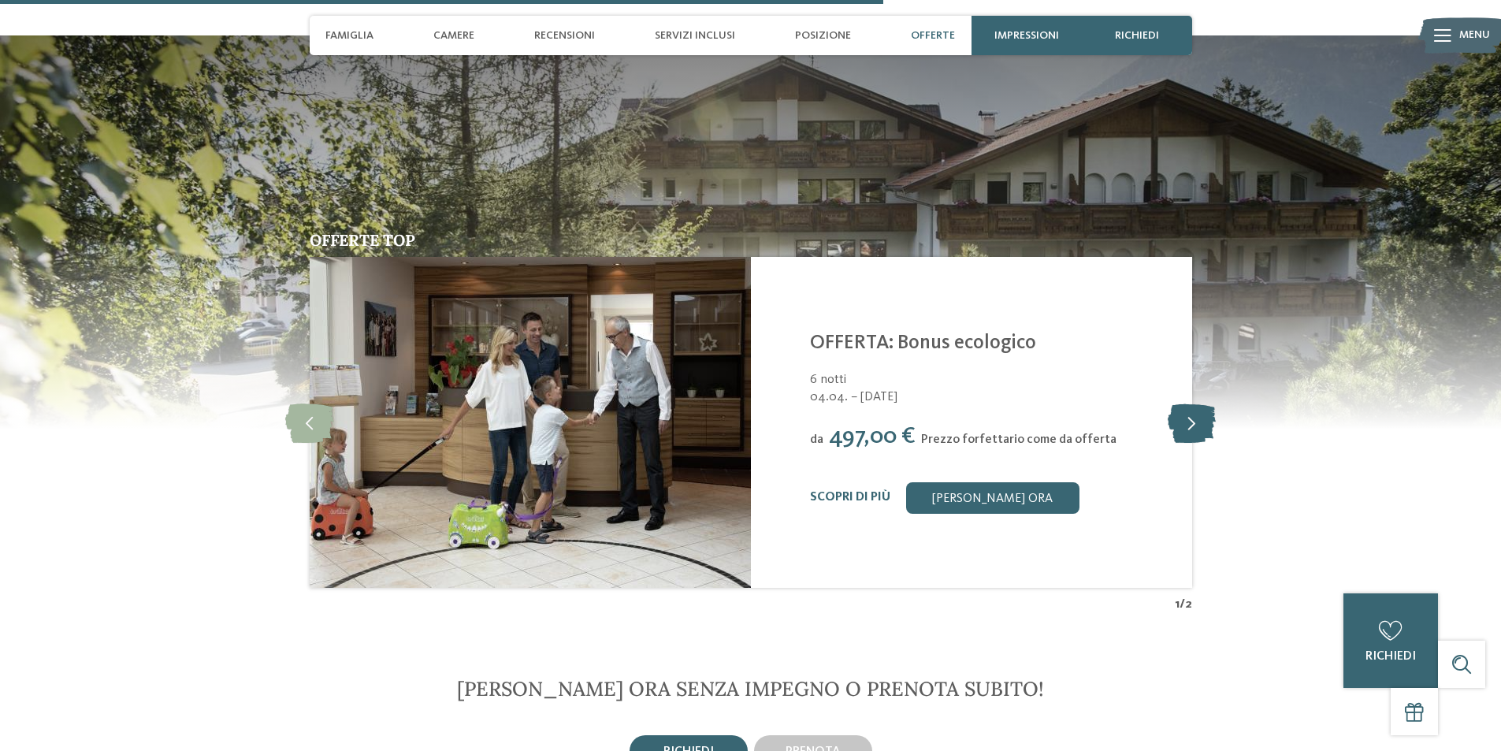
click at [1199, 403] on icon at bounding box center [1192, 422] width 48 height 39
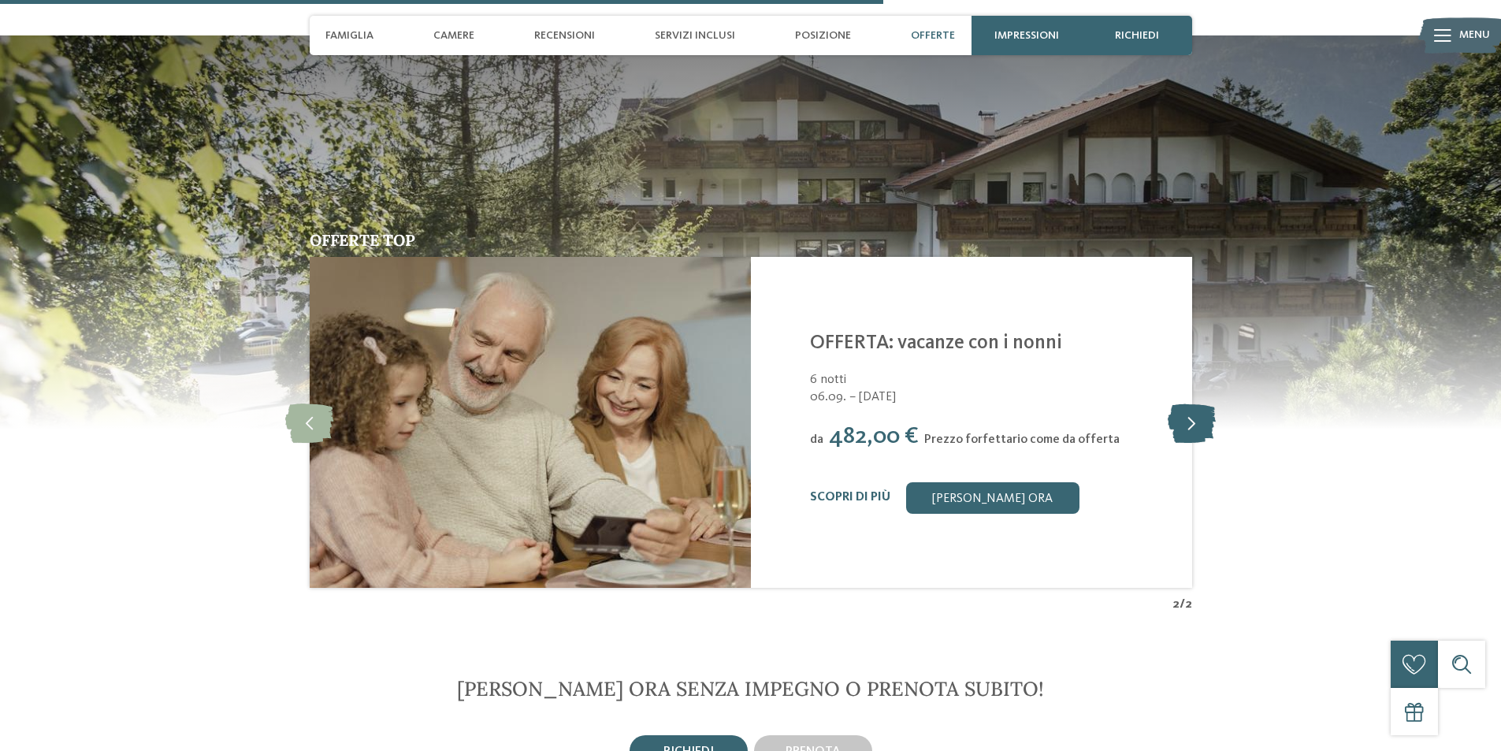
click at [1199, 403] on icon at bounding box center [1192, 422] width 48 height 39
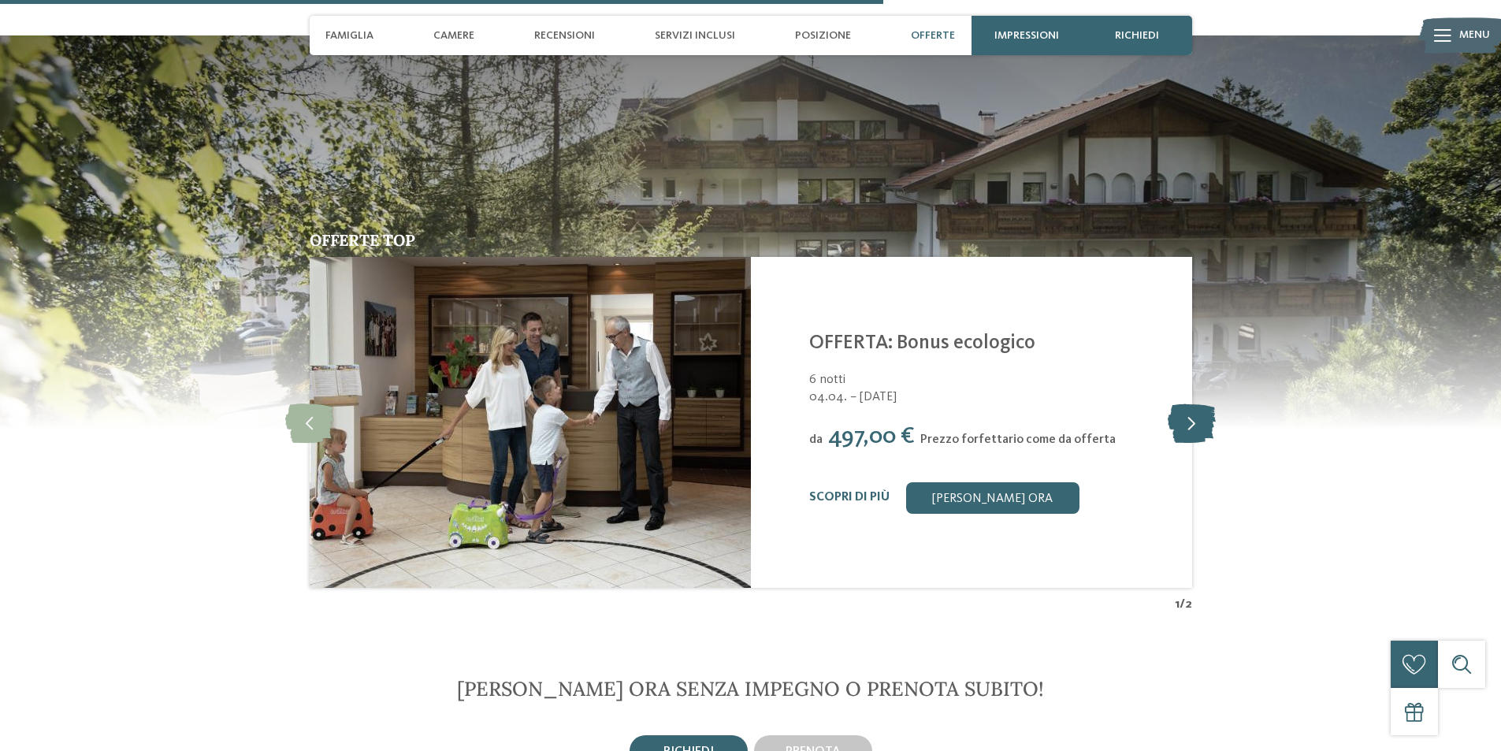
click at [1199, 403] on icon at bounding box center [1192, 422] width 48 height 39
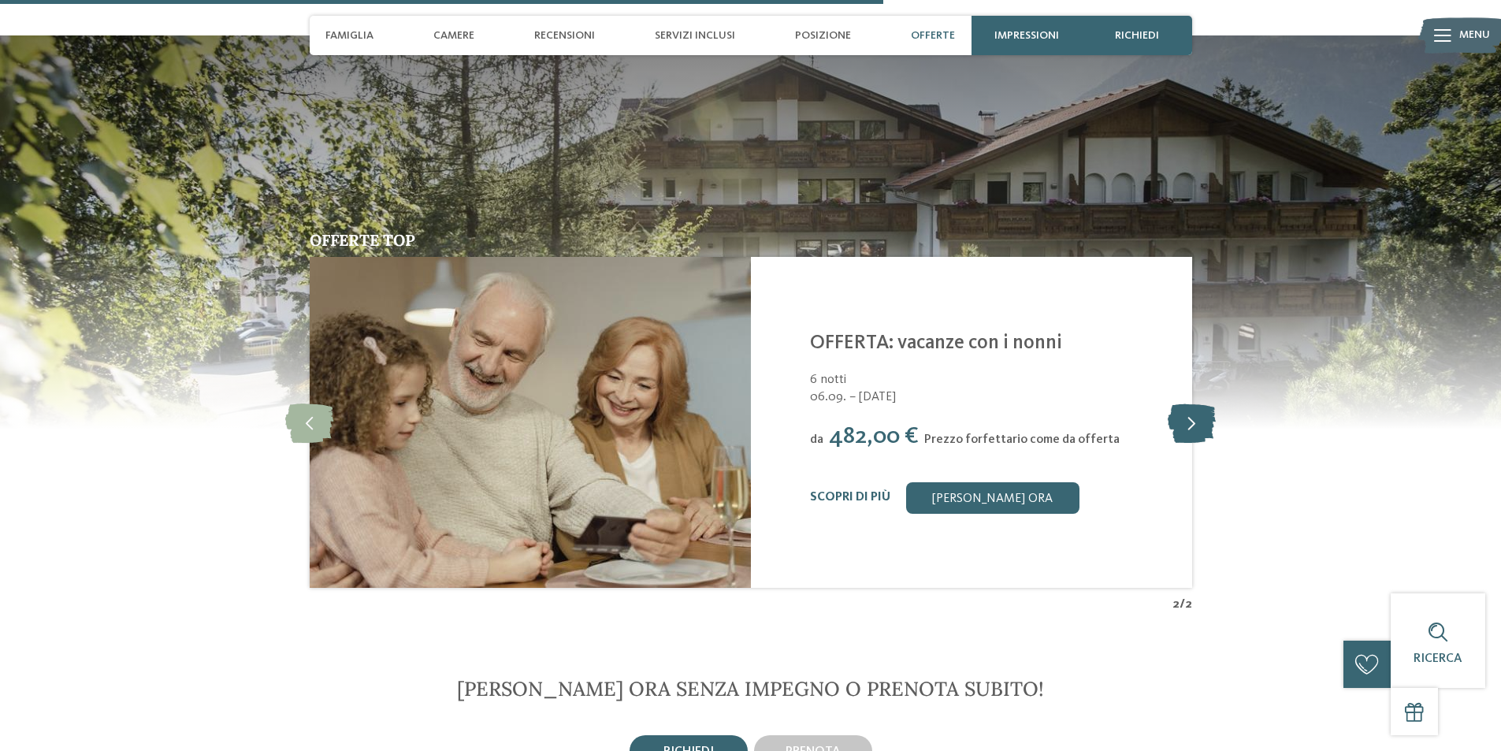
click at [1199, 403] on icon at bounding box center [1192, 422] width 48 height 39
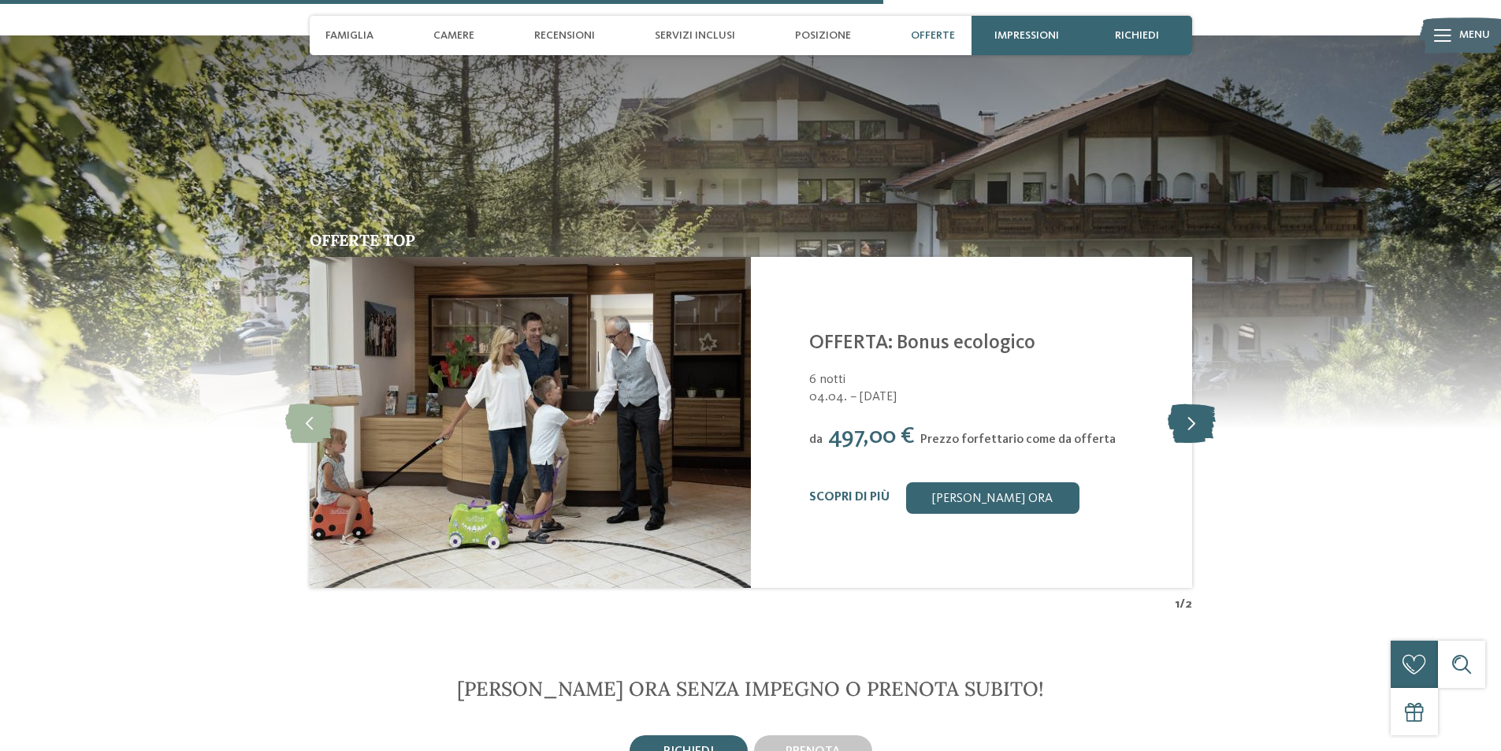
click at [1197, 403] on icon at bounding box center [1192, 422] width 48 height 39
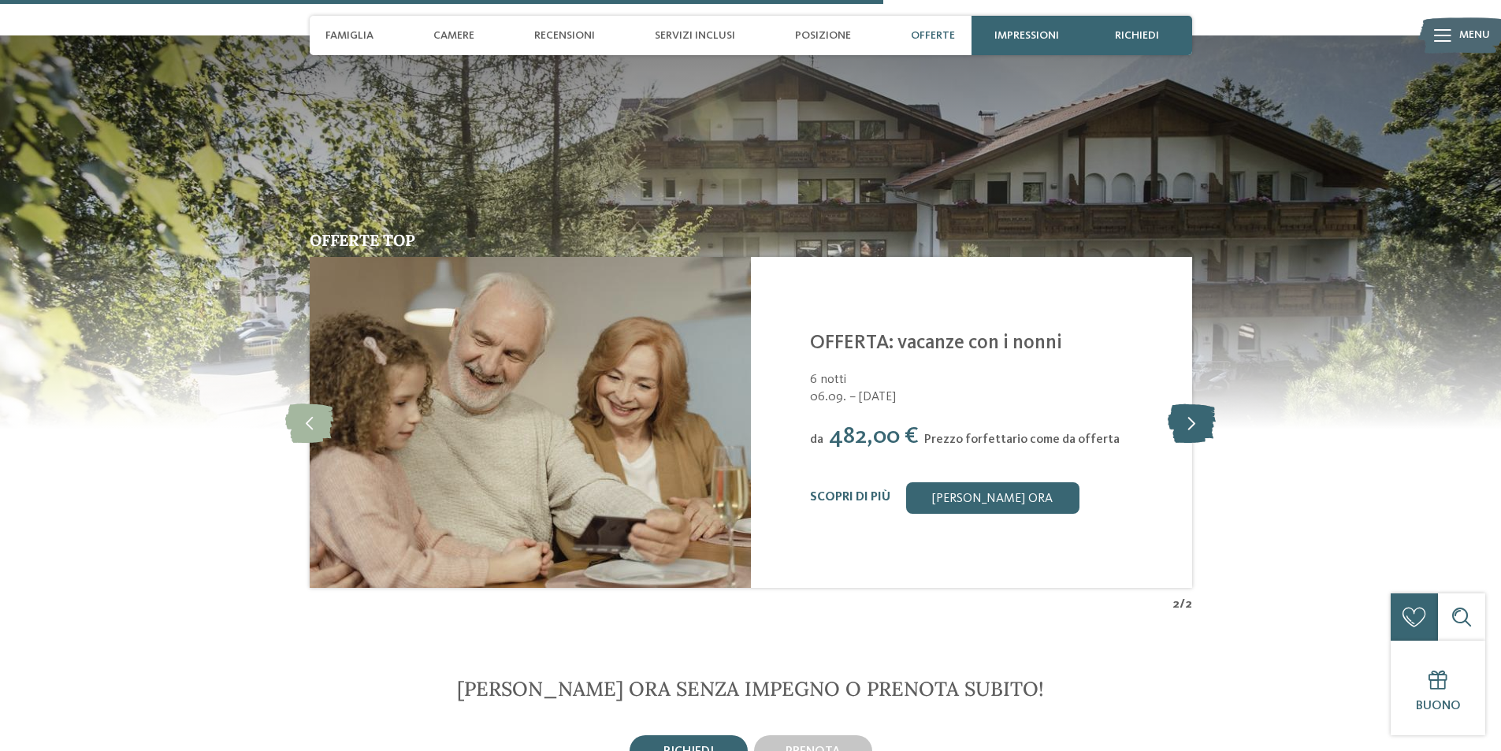
click at [1197, 403] on icon at bounding box center [1192, 422] width 48 height 39
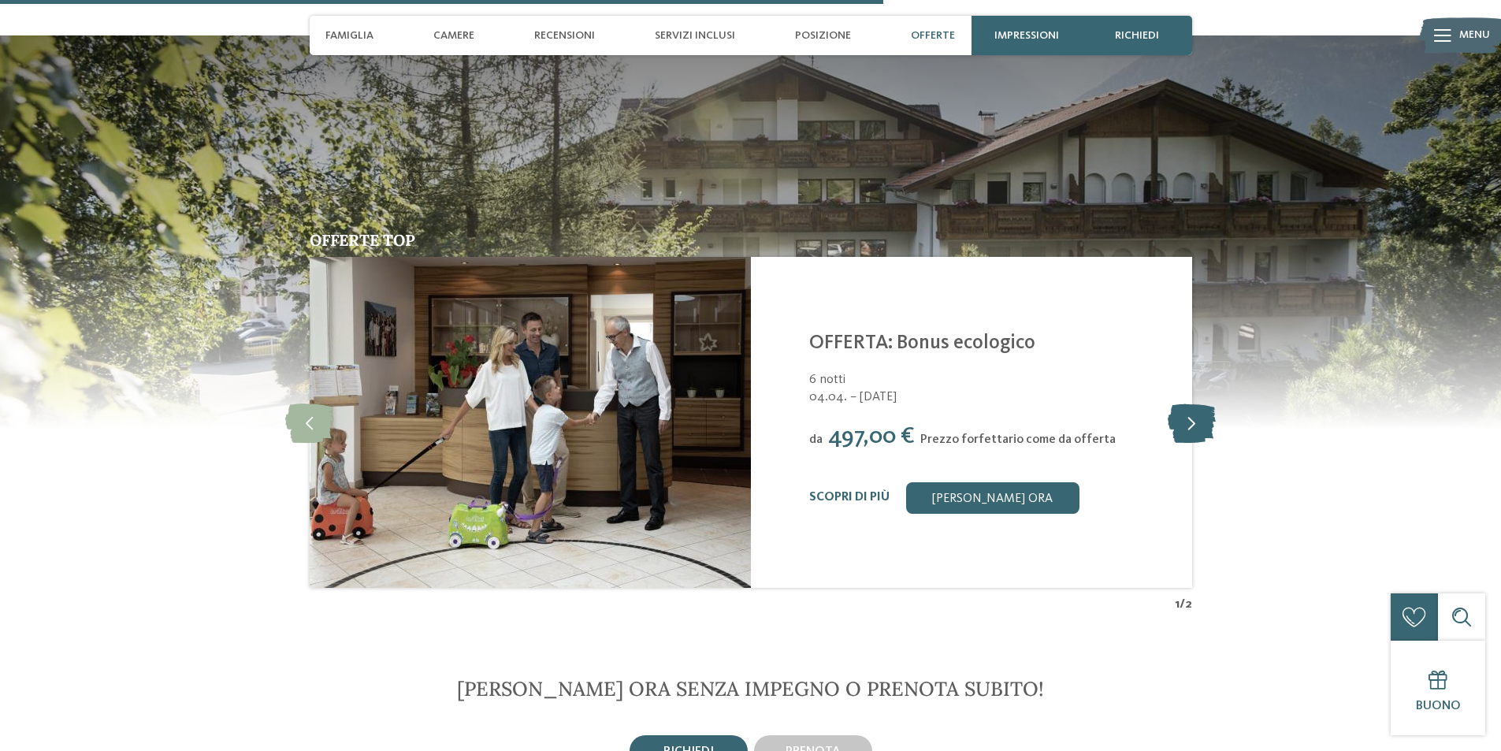
click at [1197, 403] on icon at bounding box center [1192, 422] width 48 height 39
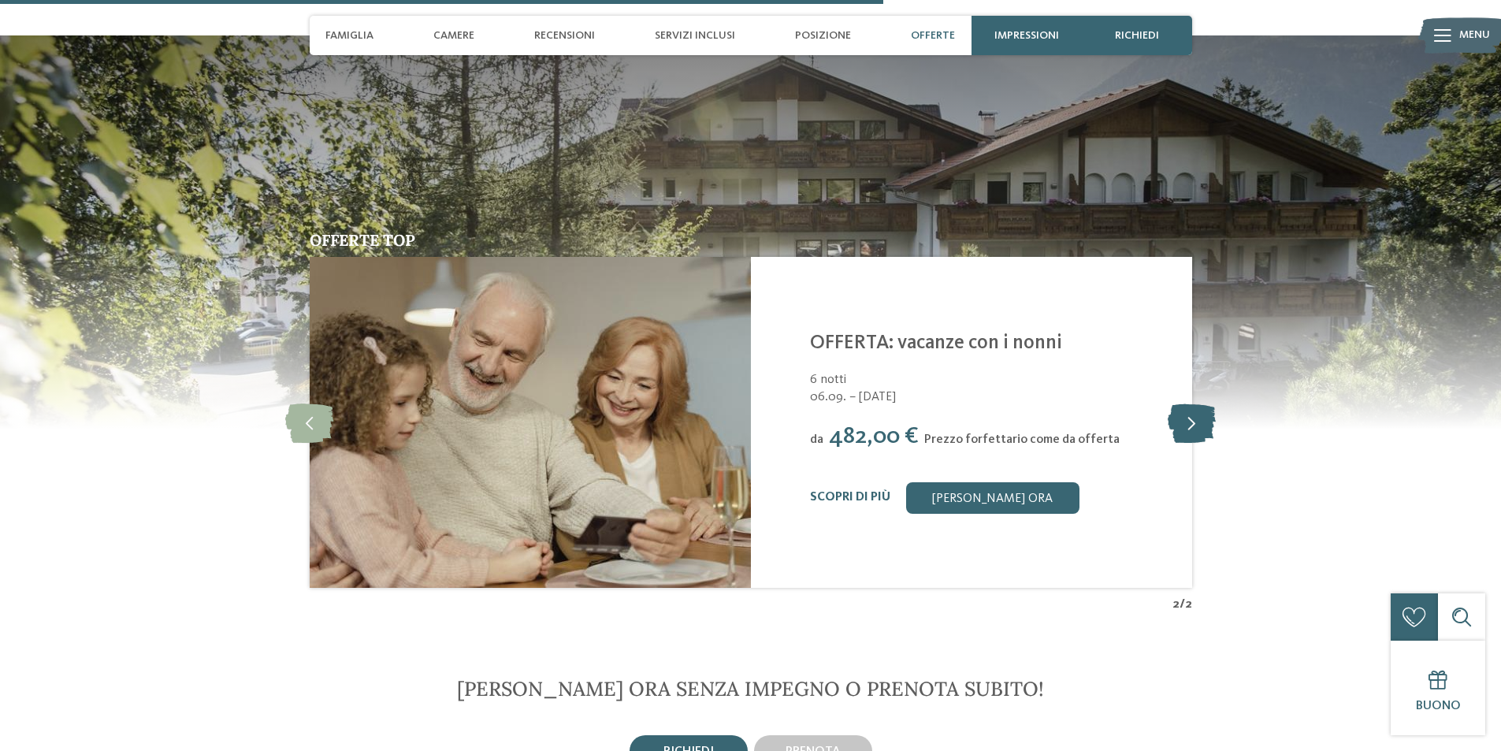
click at [1197, 403] on icon at bounding box center [1192, 422] width 48 height 39
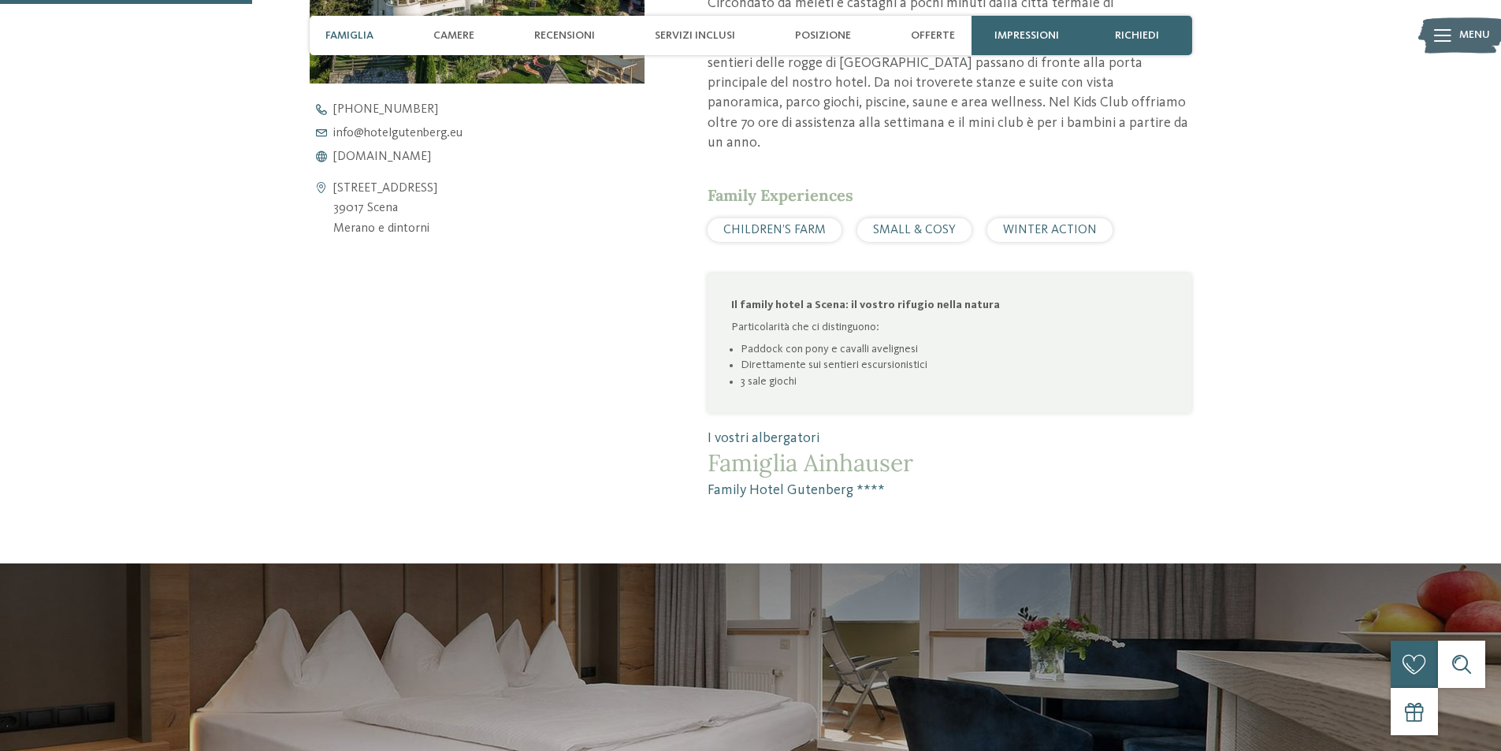
scroll to position [788, 0]
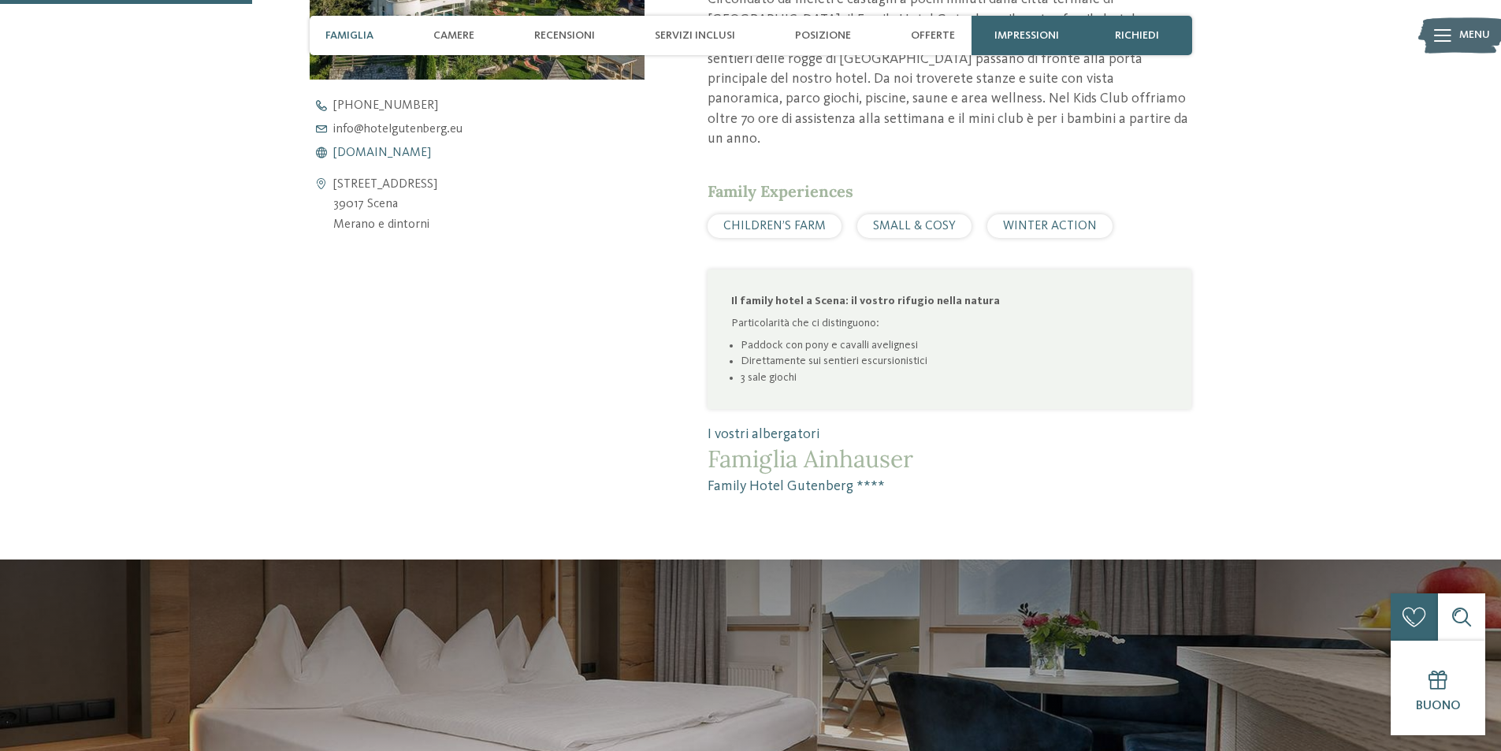
click at [414, 152] on span "www.hotelgutenberg.eu" at bounding box center [382, 153] width 98 height 13
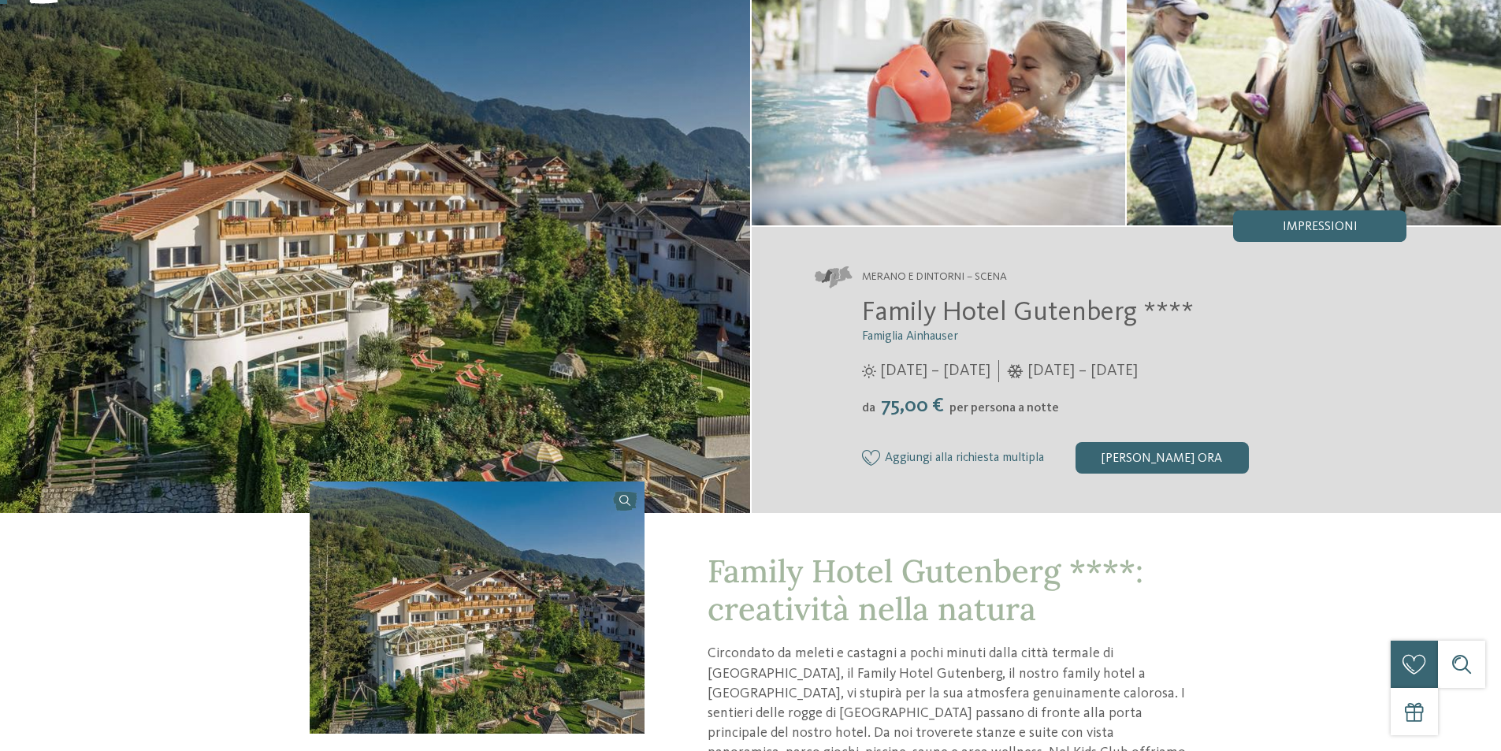
scroll to position [0, 0]
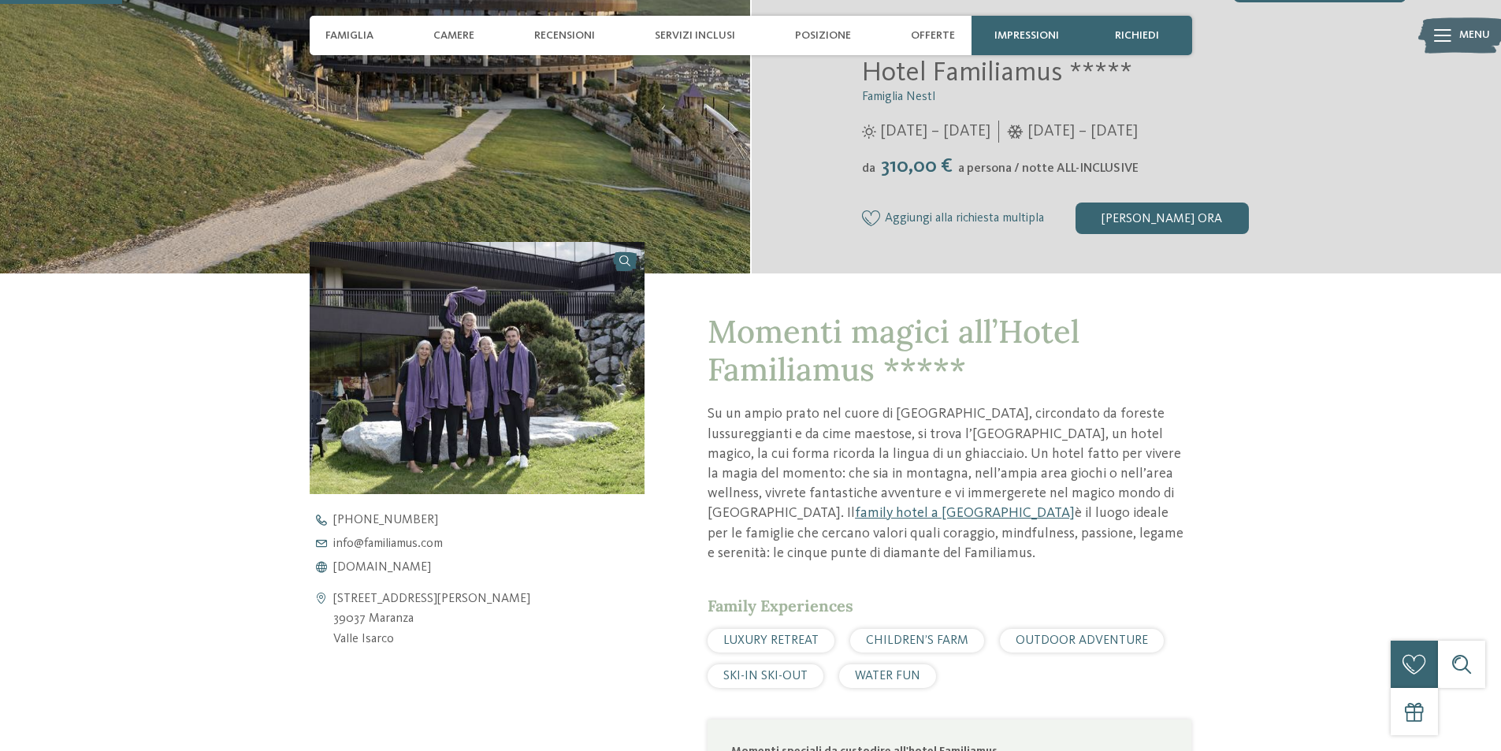
scroll to position [552, 0]
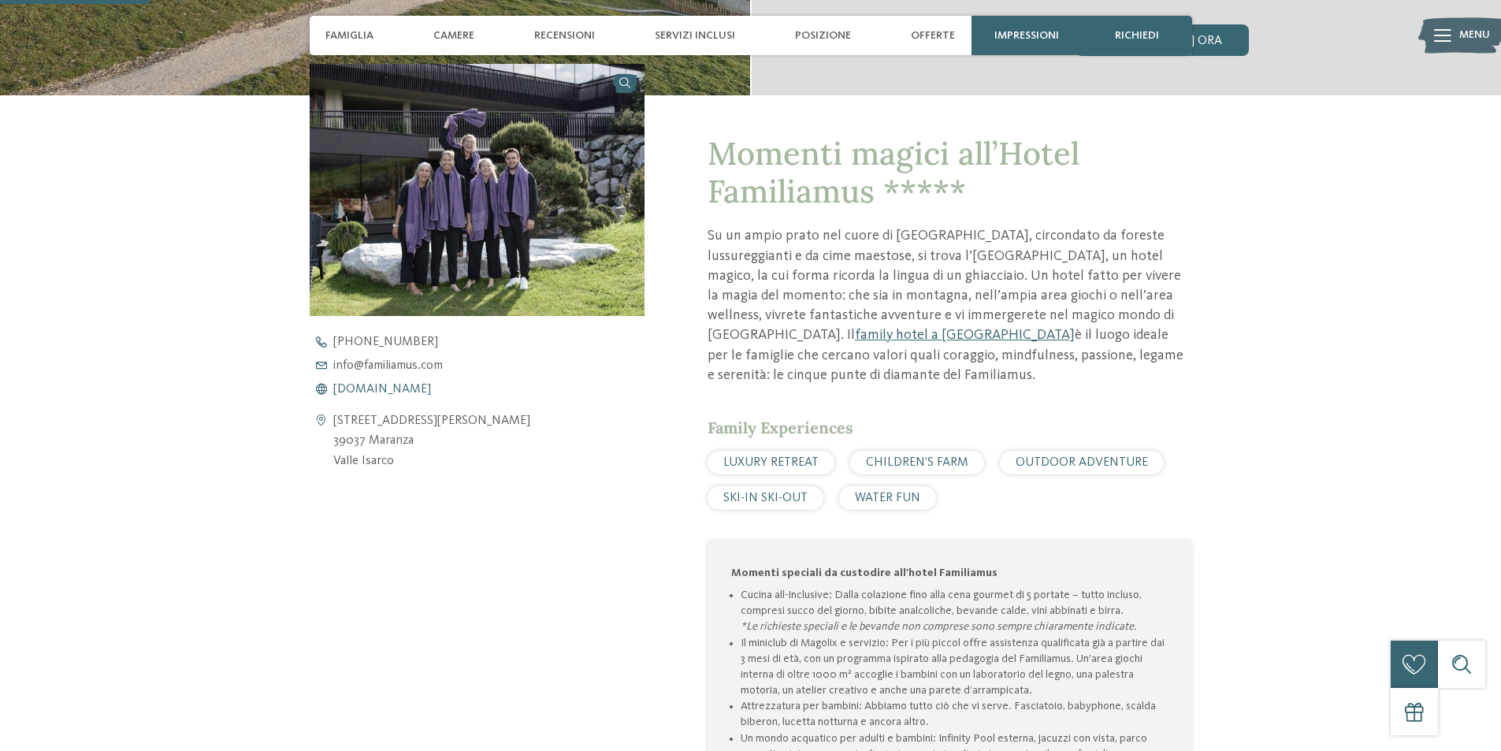
click at [431, 384] on span "www.familiamus.com" at bounding box center [382, 389] width 98 height 13
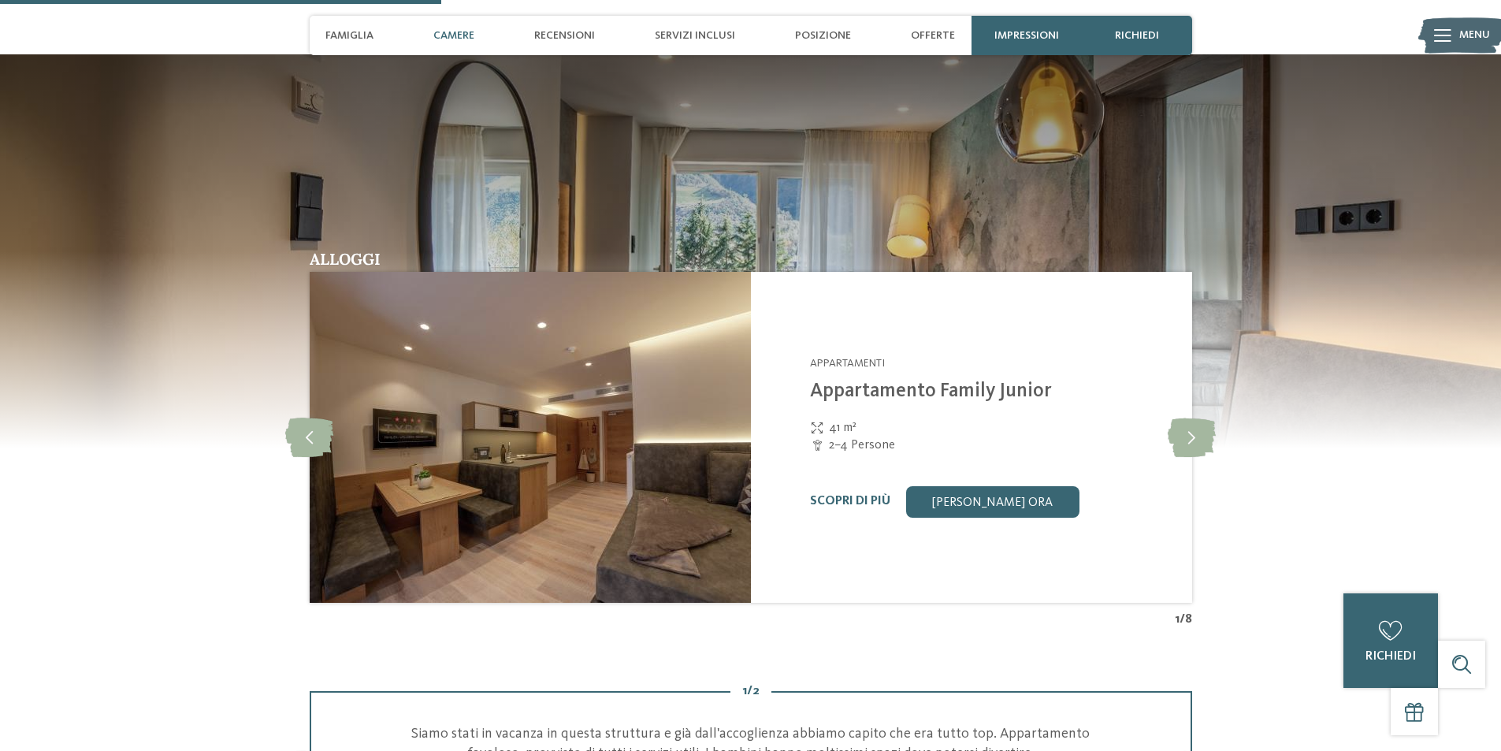
scroll to position [1419, 0]
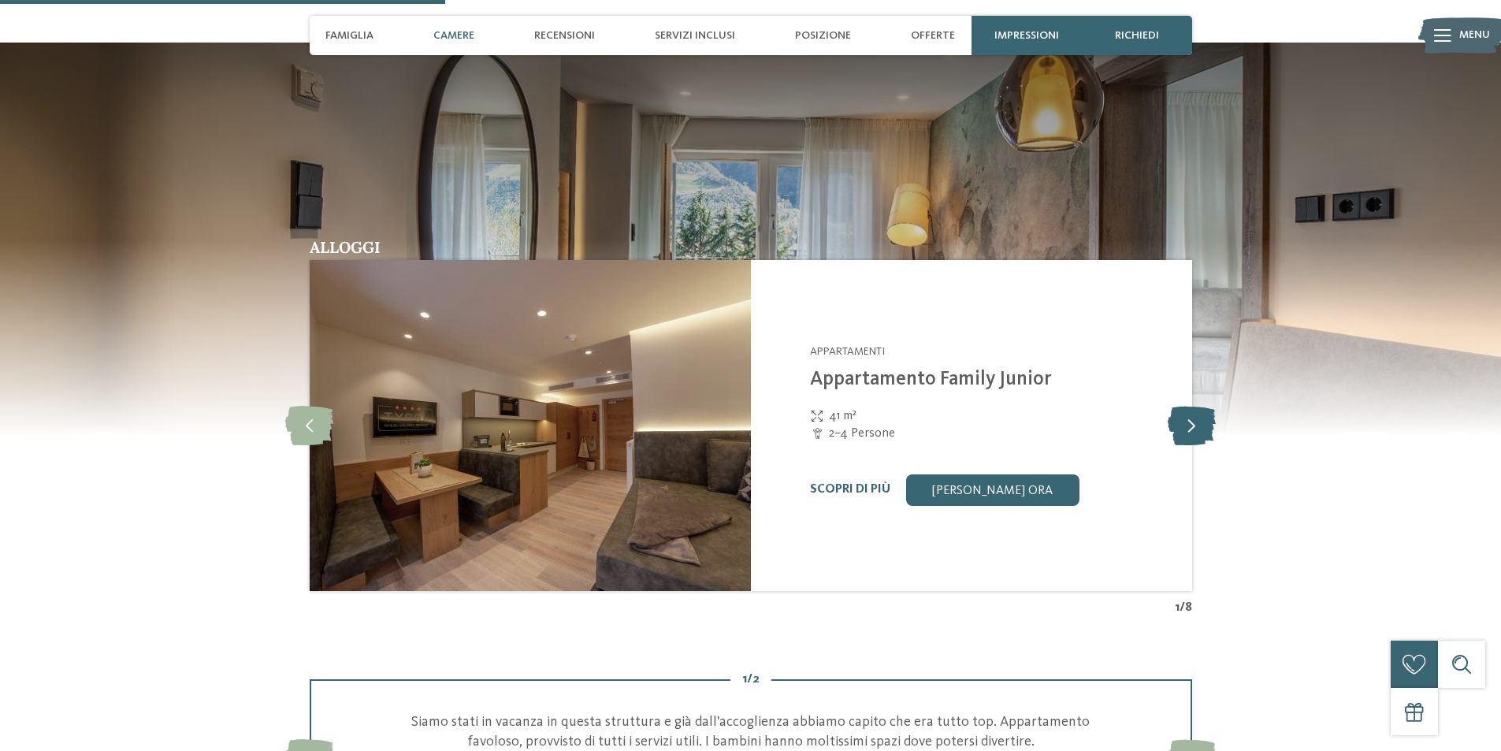
click at [1214, 407] on icon at bounding box center [1192, 425] width 48 height 39
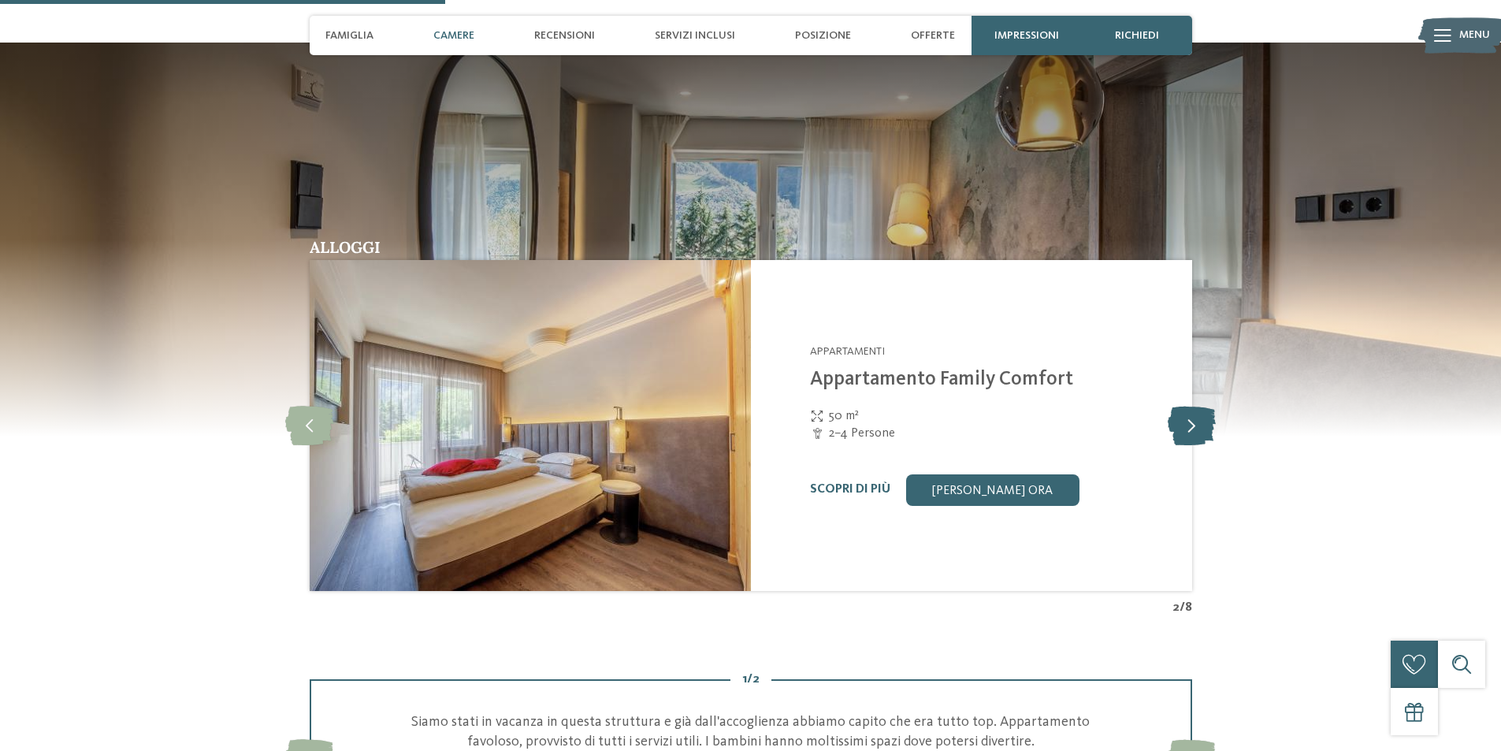
click at [1214, 407] on icon at bounding box center [1192, 425] width 48 height 39
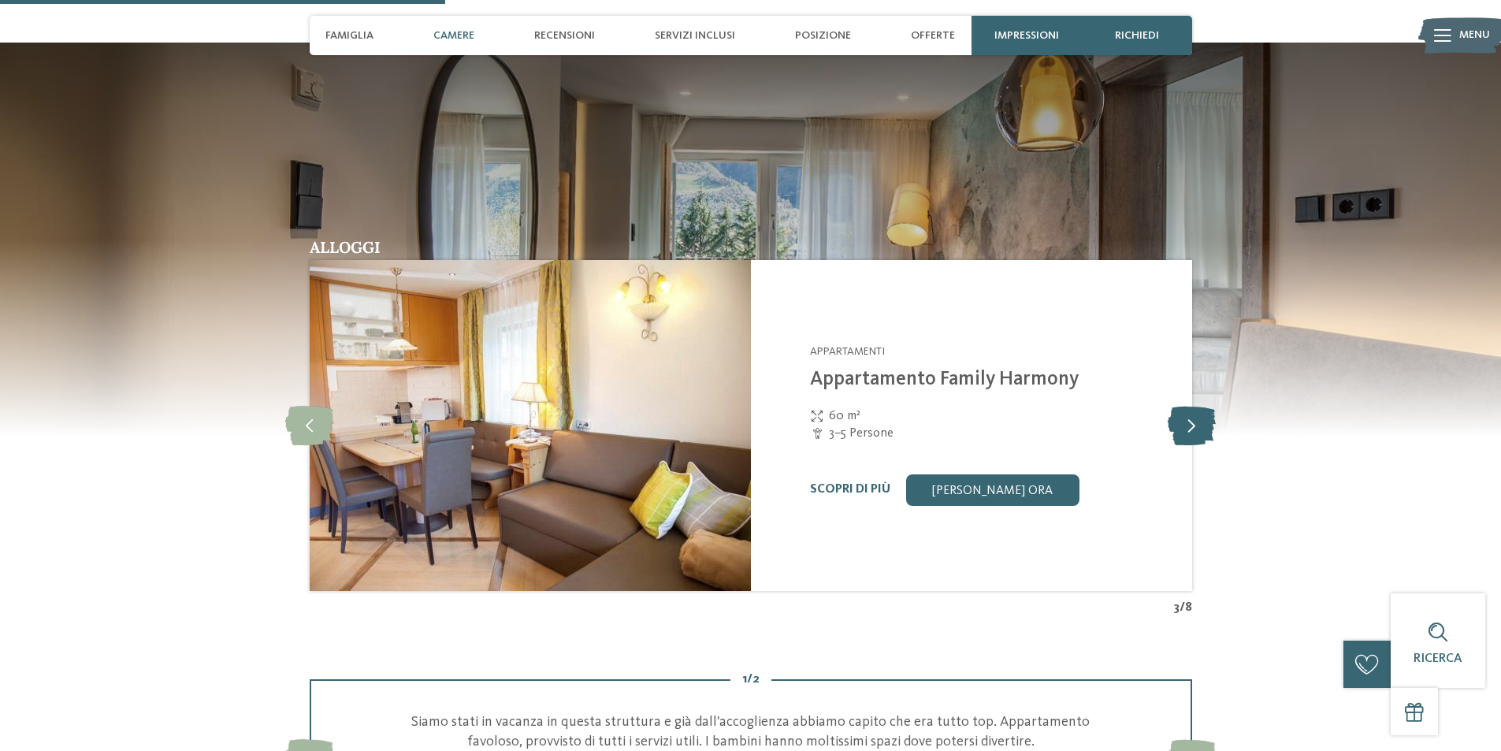
click at [1214, 407] on icon at bounding box center [1192, 425] width 48 height 39
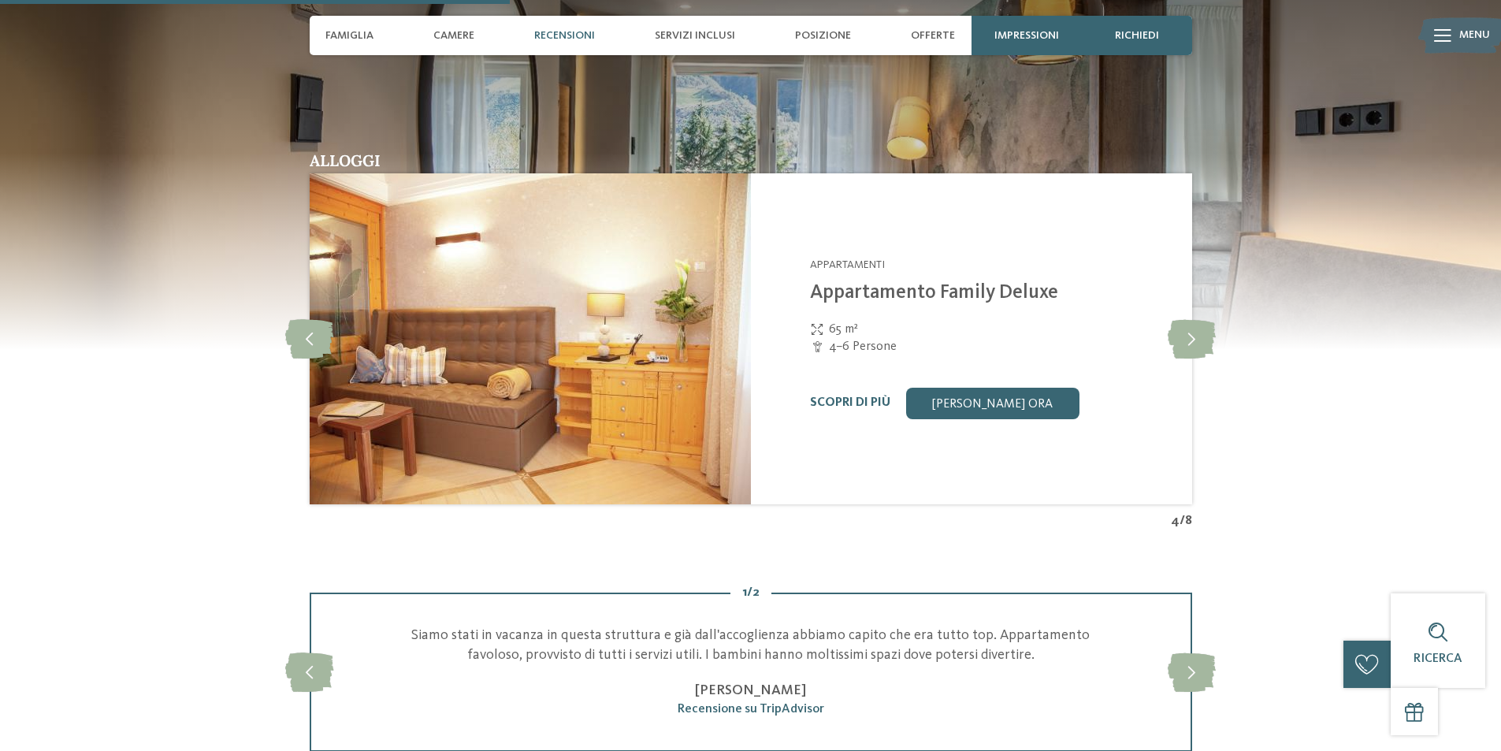
scroll to position [1655, 0]
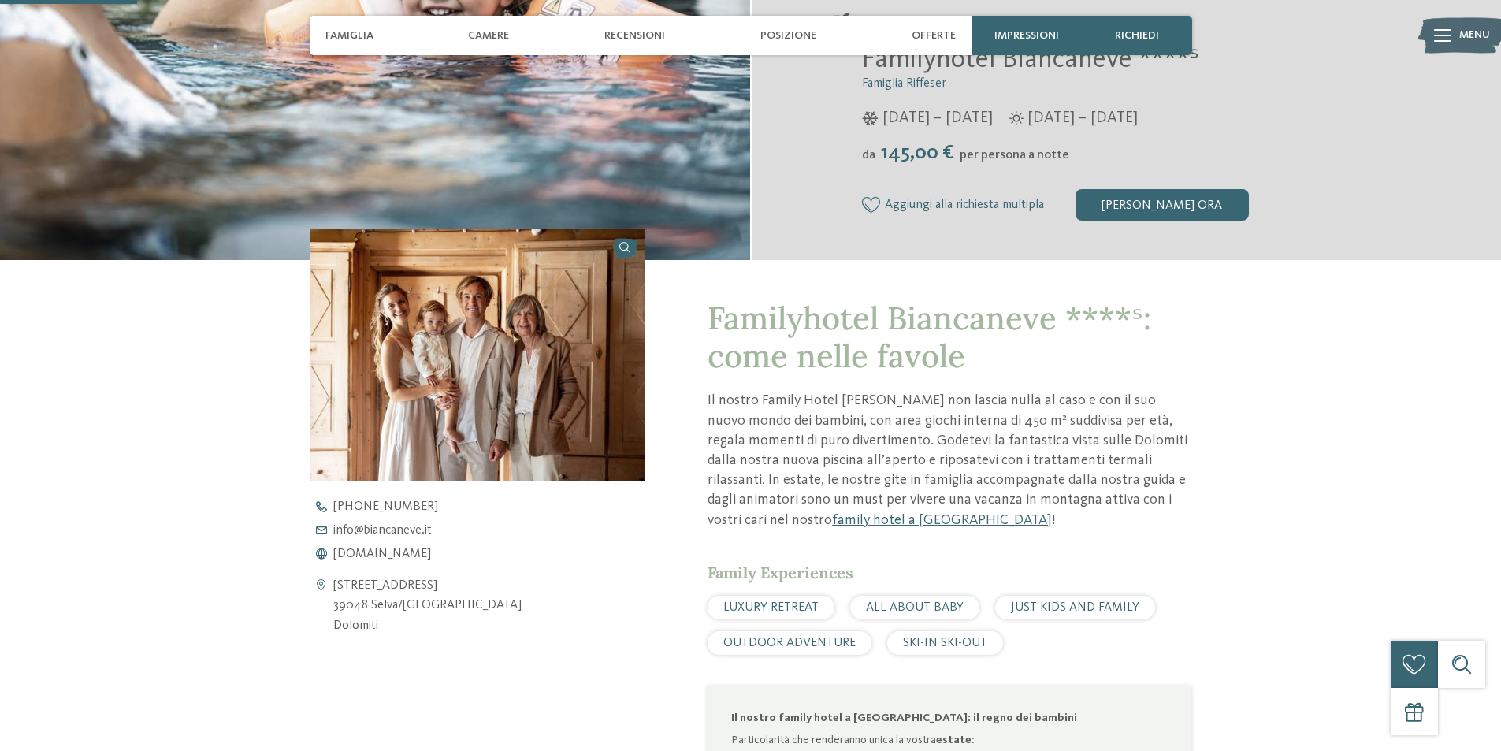
scroll to position [394, 0]
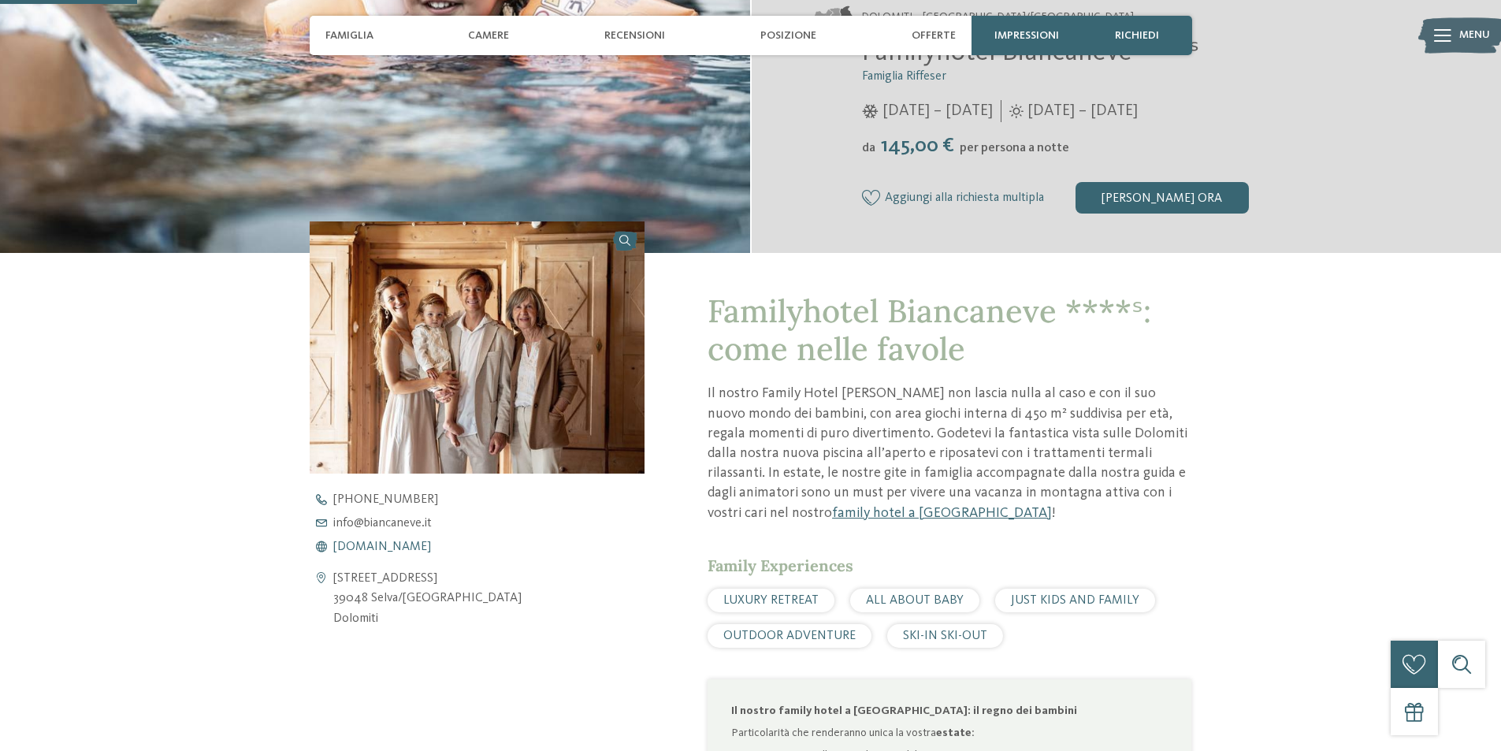
click at [406, 545] on span "[DOMAIN_NAME]" at bounding box center [382, 547] width 98 height 13
